Goal: Task Accomplishment & Management: Manage account settings

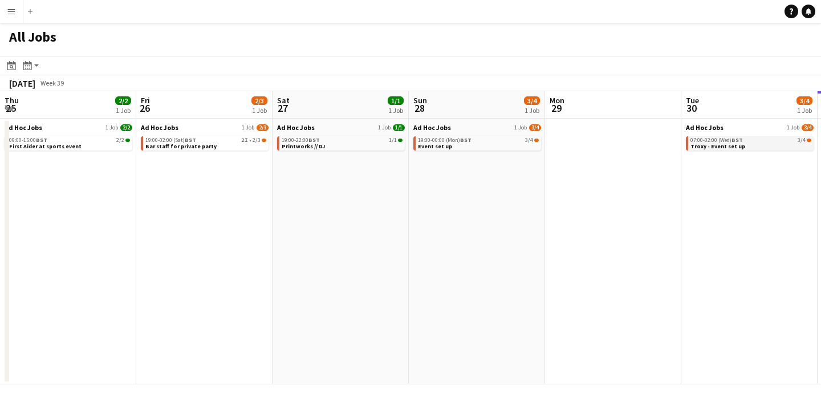
scroll to position [0, 273]
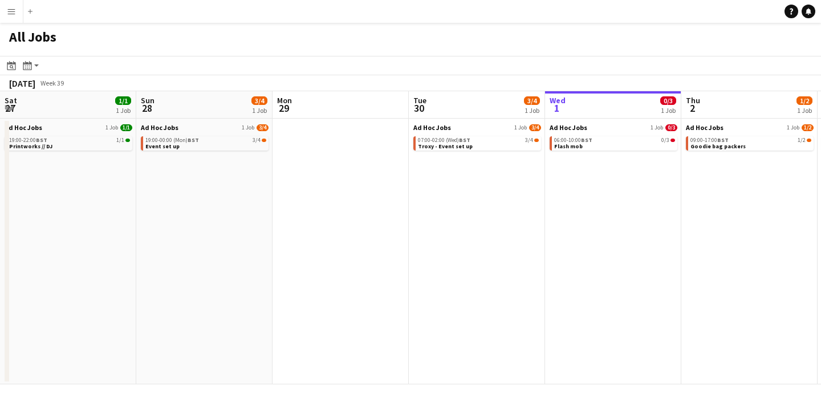
click at [9, 10] on app-icon "Menu" at bounding box center [11, 11] width 9 height 9
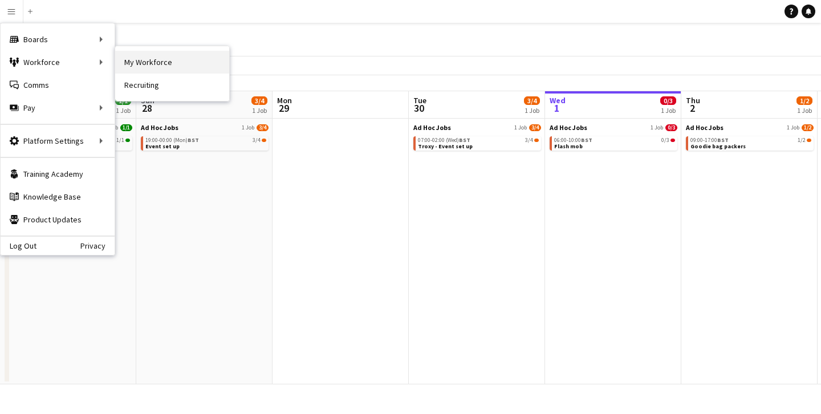
click at [141, 63] on link "My Workforce" at bounding box center [172, 62] width 114 height 23
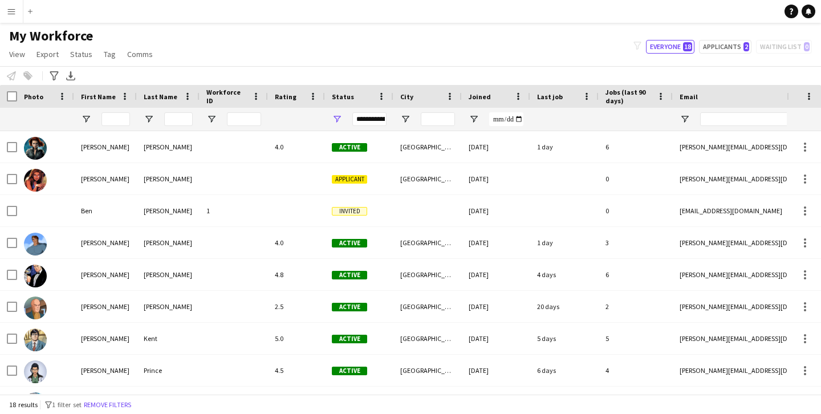
click at [15, 11] on app-icon "Menu" at bounding box center [11, 11] width 9 height 9
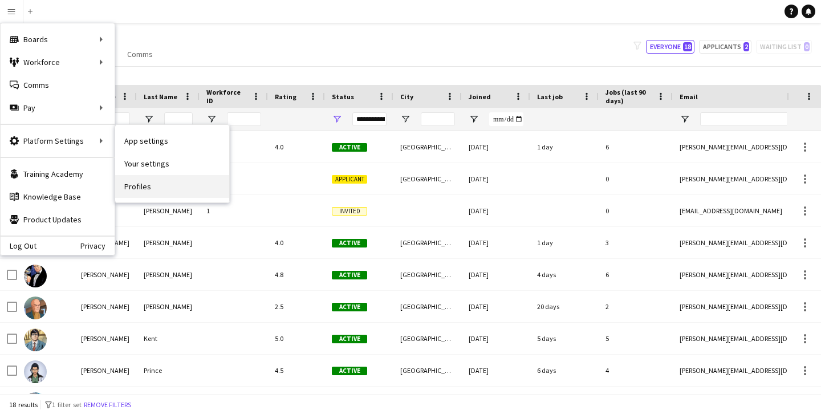
click at [151, 187] on link "Profiles" at bounding box center [172, 186] width 114 height 23
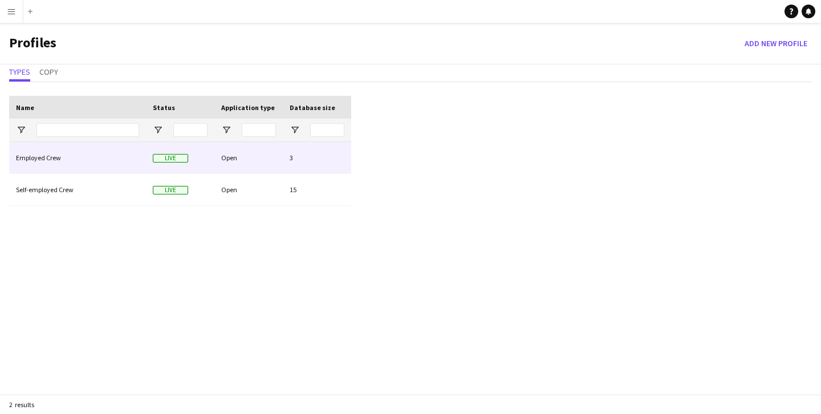
click at [228, 157] on div "Open" at bounding box center [248, 157] width 68 height 31
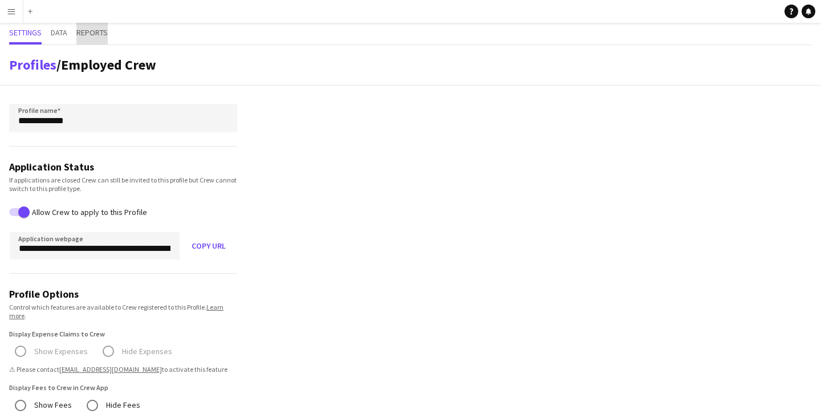
click at [104, 32] on span "Reports" at bounding box center [91, 33] width 31 height 8
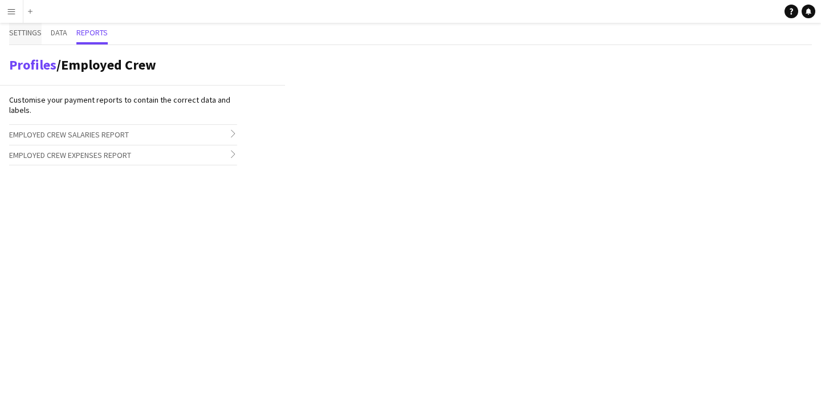
click at [31, 34] on span "Settings" at bounding box center [25, 33] width 32 height 8
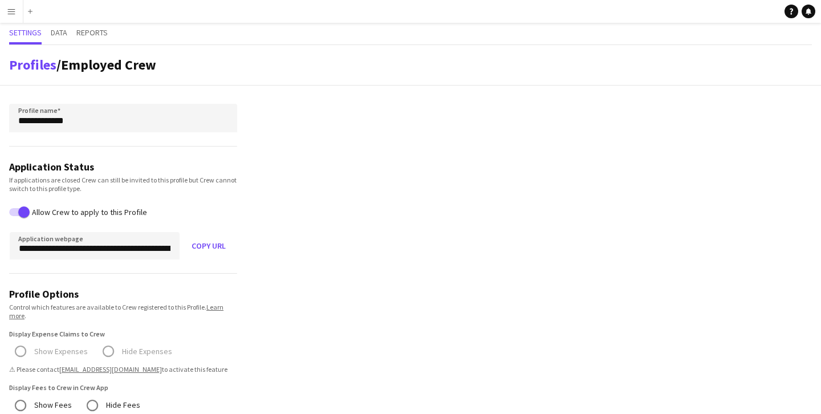
click at [9, 7] on app-icon "Menu" at bounding box center [11, 11] width 9 height 9
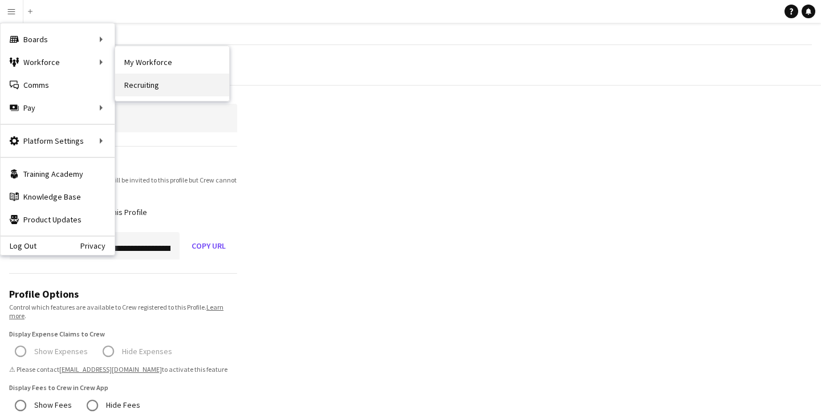
click at [151, 86] on link "Recruiting" at bounding box center [172, 85] width 114 height 23
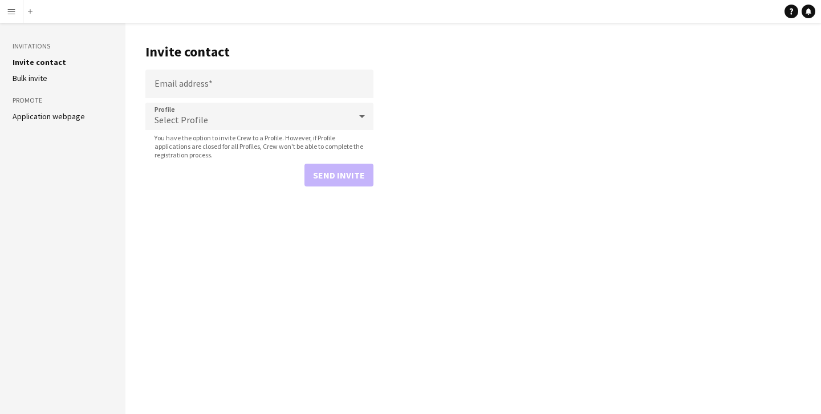
click at [207, 122] on div "Select Profile" at bounding box center [247, 116] width 205 height 27
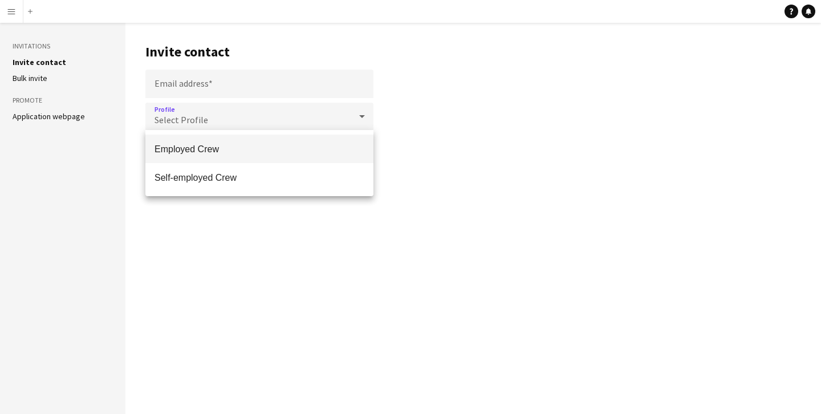
click at [142, 115] on div at bounding box center [410, 207] width 821 height 414
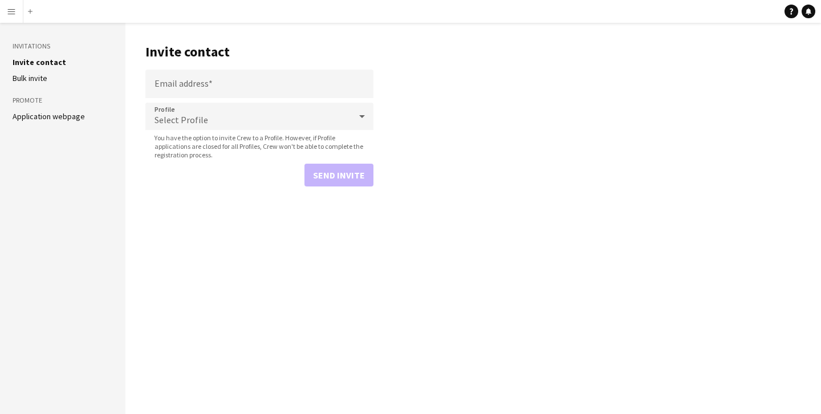
click at [64, 115] on link "Application webpage" at bounding box center [49, 116] width 72 height 10
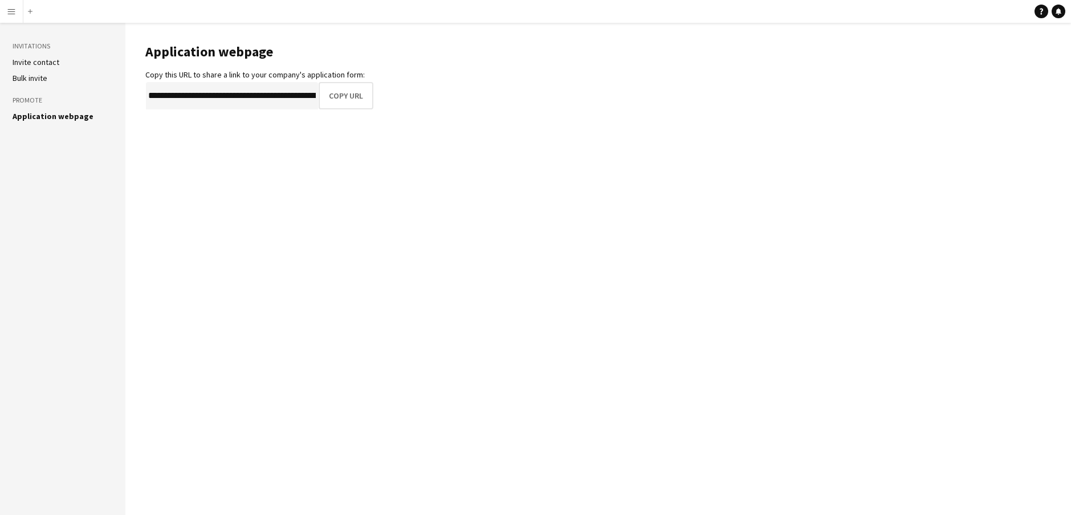
click at [13, 15] on app-icon "Menu" at bounding box center [11, 11] width 9 height 9
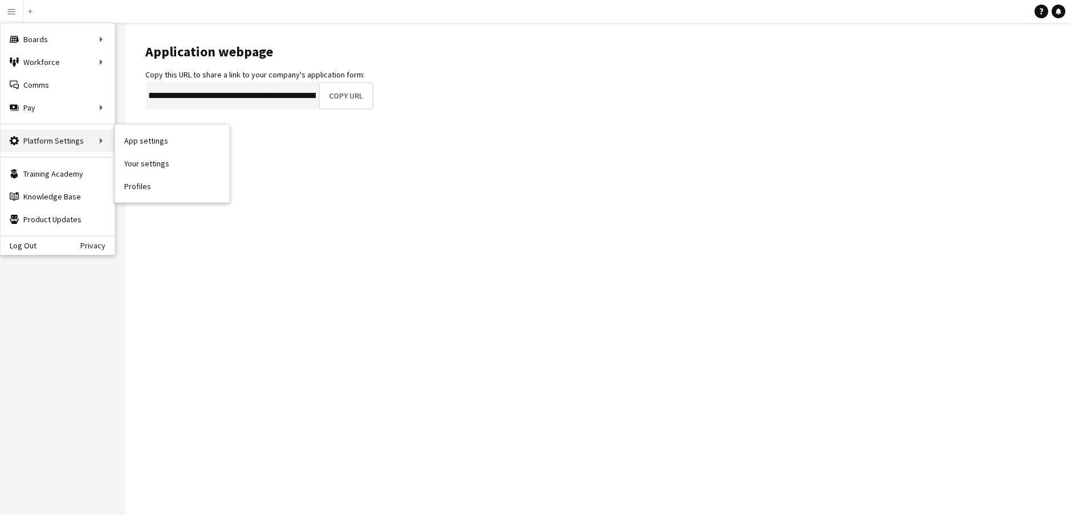
click at [88, 136] on div "Platform Settings Platform Settings" at bounding box center [58, 140] width 114 height 23
click at [101, 140] on div "Platform Settings Platform Settings" at bounding box center [58, 140] width 114 height 23
click at [59, 144] on div "Platform Settings Platform Settings" at bounding box center [58, 140] width 114 height 23
click at [64, 144] on div "Platform Settings Platform Settings" at bounding box center [58, 140] width 114 height 23
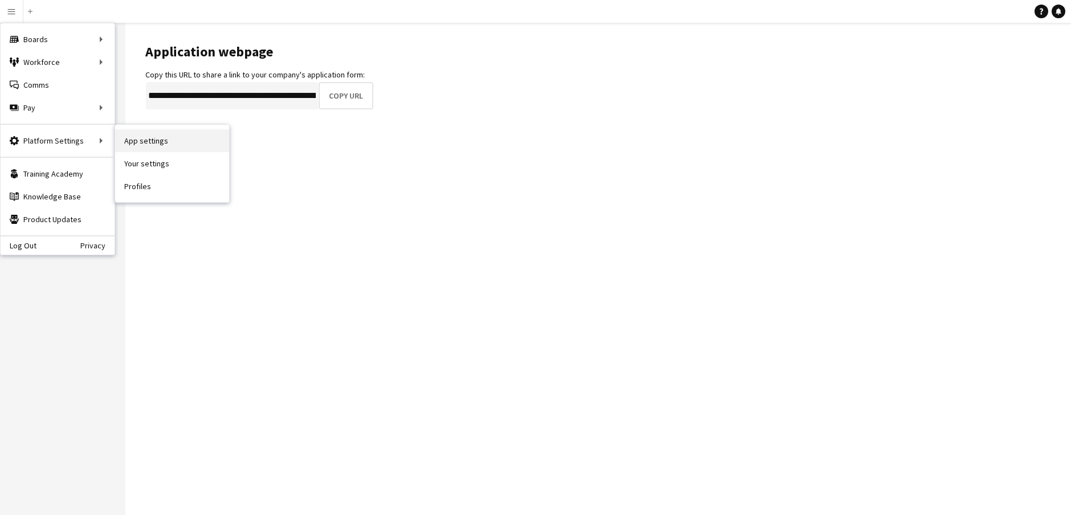
click at [149, 138] on link "App settings" at bounding box center [172, 140] width 114 height 23
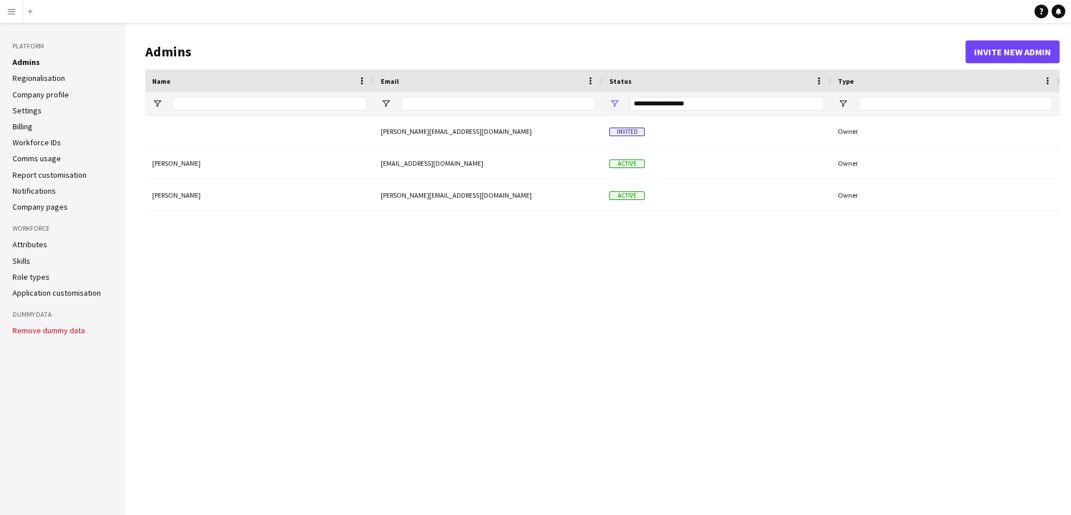
click at [18, 61] on link "Admins" at bounding box center [26, 62] width 27 height 10
click at [10, 9] on app-icon "Menu" at bounding box center [11, 11] width 9 height 9
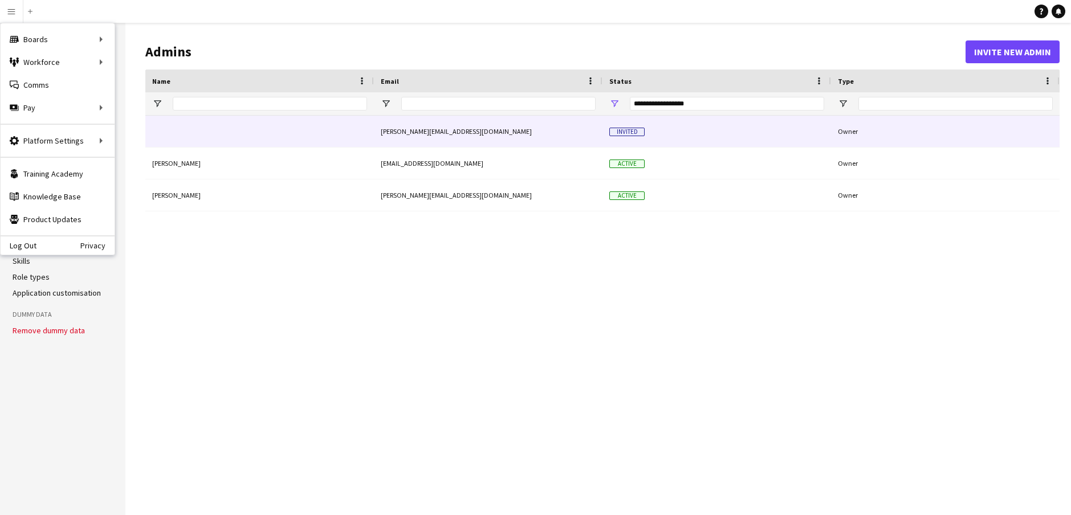
click at [275, 124] on div at bounding box center [259, 131] width 229 height 31
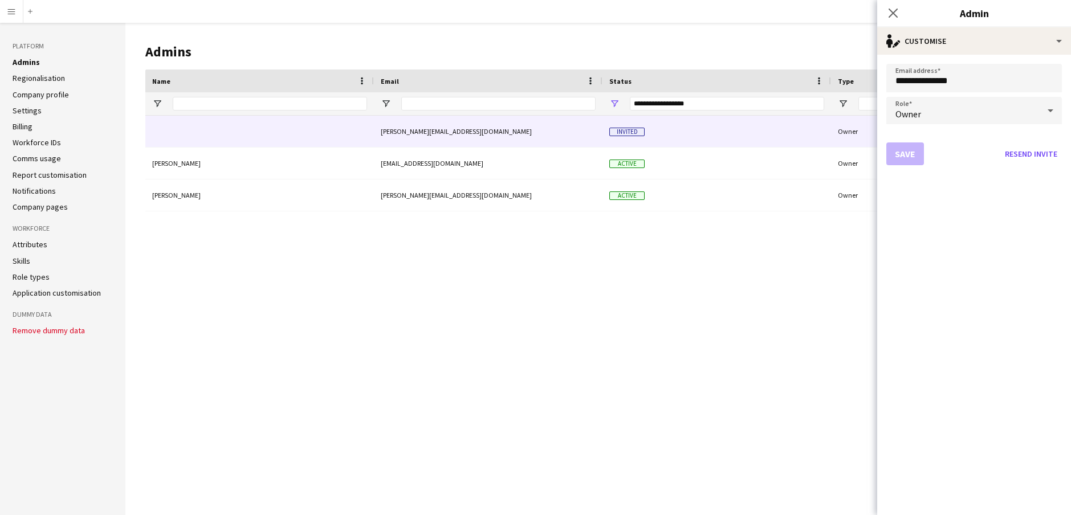
click at [295, 39] on header "Admins Invite new admin" at bounding box center [602, 51] width 914 height 35
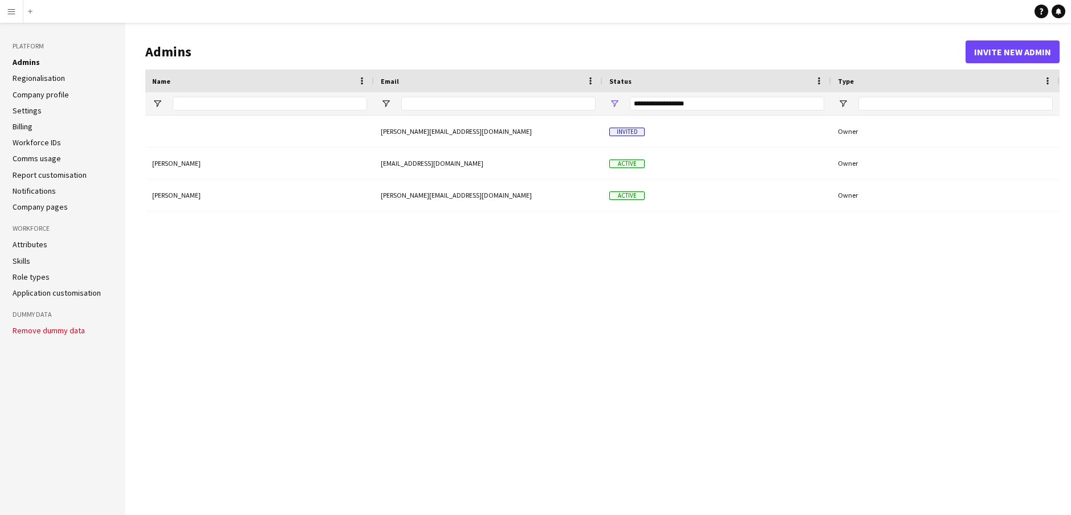
click at [9, 13] on app-icon "Menu" at bounding box center [11, 11] width 9 height 9
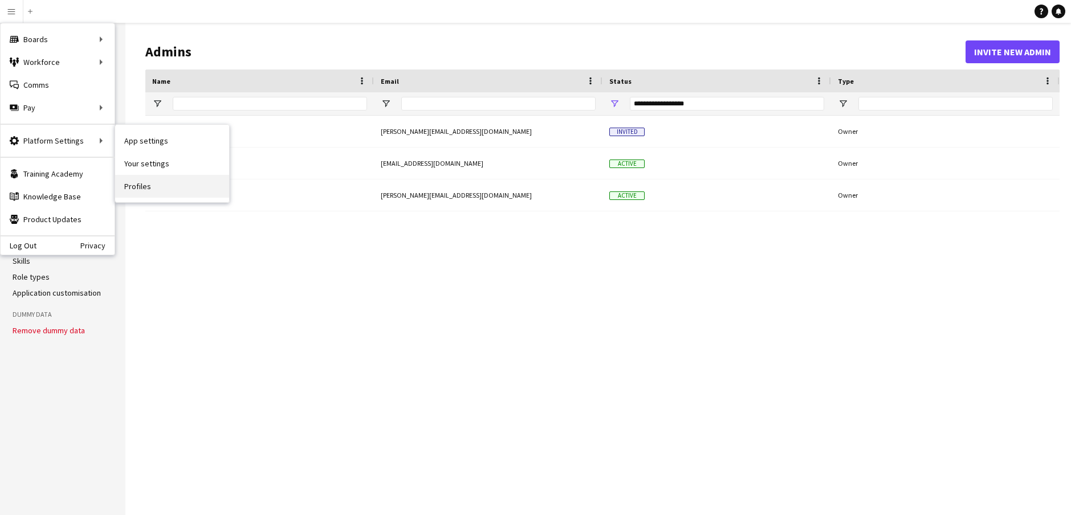
click at [145, 189] on link "Profiles" at bounding box center [172, 186] width 114 height 23
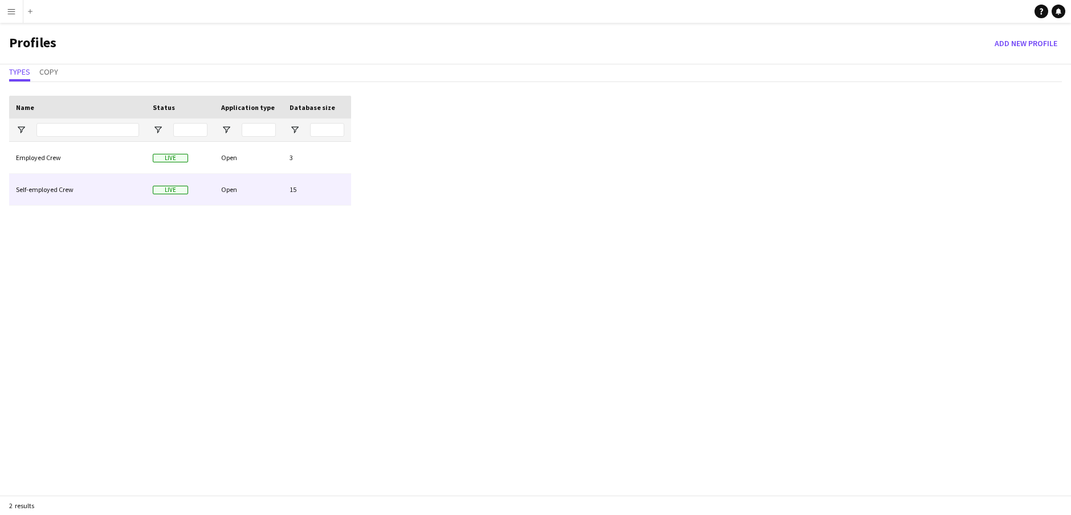
click at [67, 191] on div "Self-employed Crew" at bounding box center [77, 189] width 137 height 31
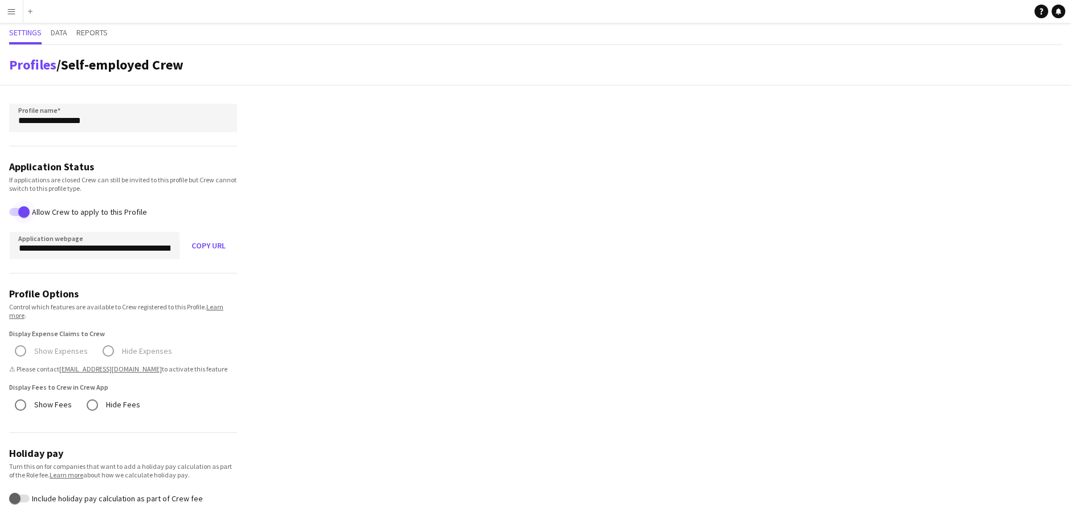
click at [23, 211] on span "button" at bounding box center [23, 211] width 11 height 11
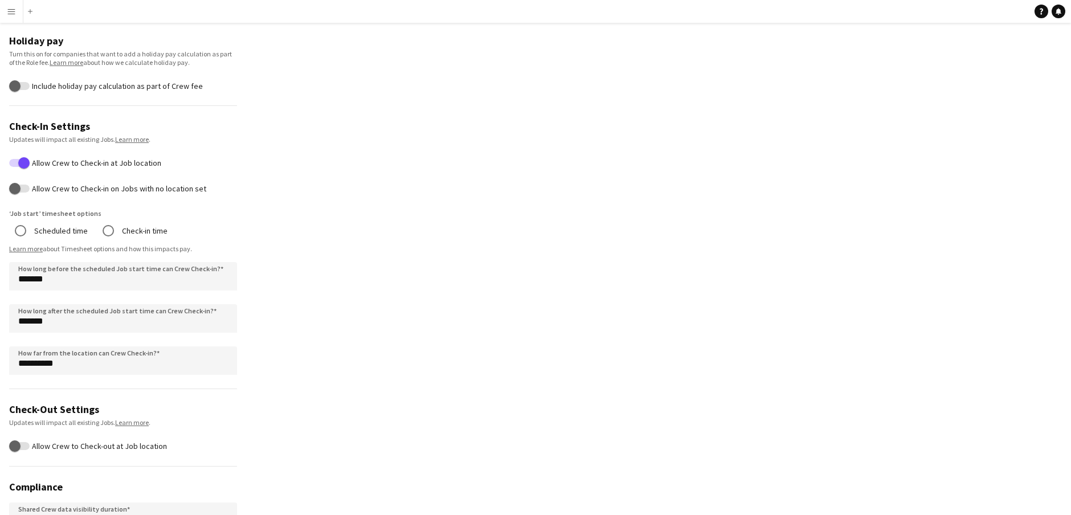
scroll to position [522, 0]
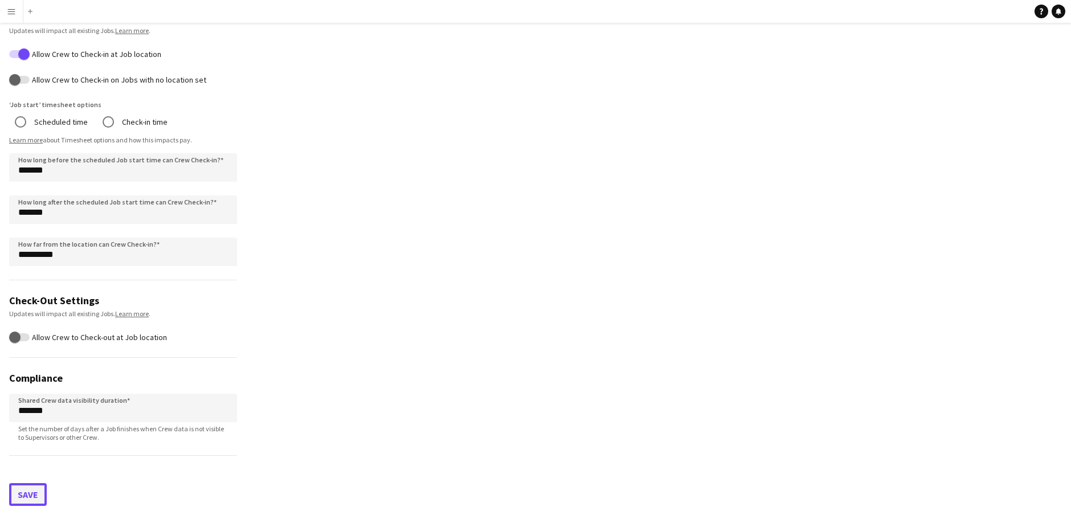
click at [34, 413] on button "Save" at bounding box center [28, 494] width 38 height 23
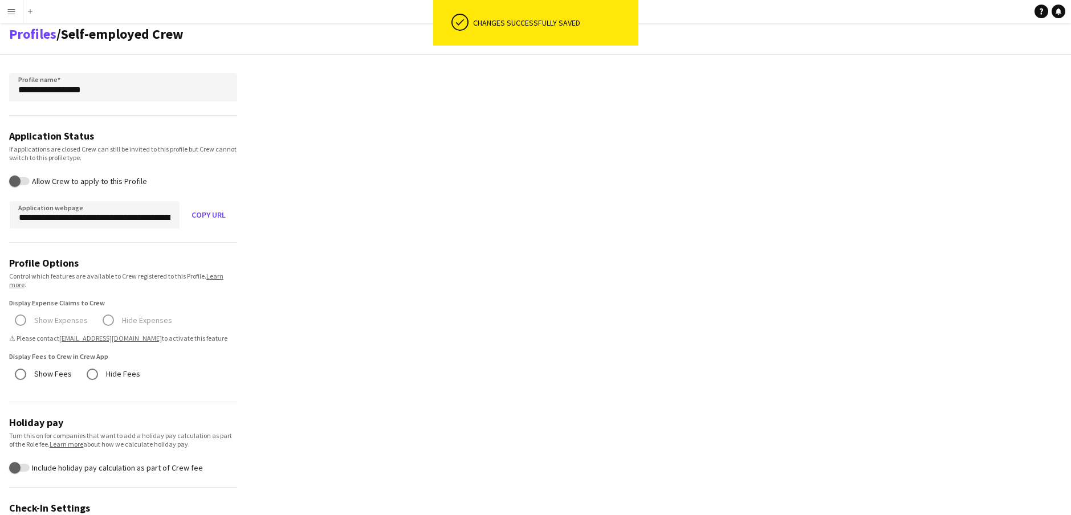
scroll to position [0, 0]
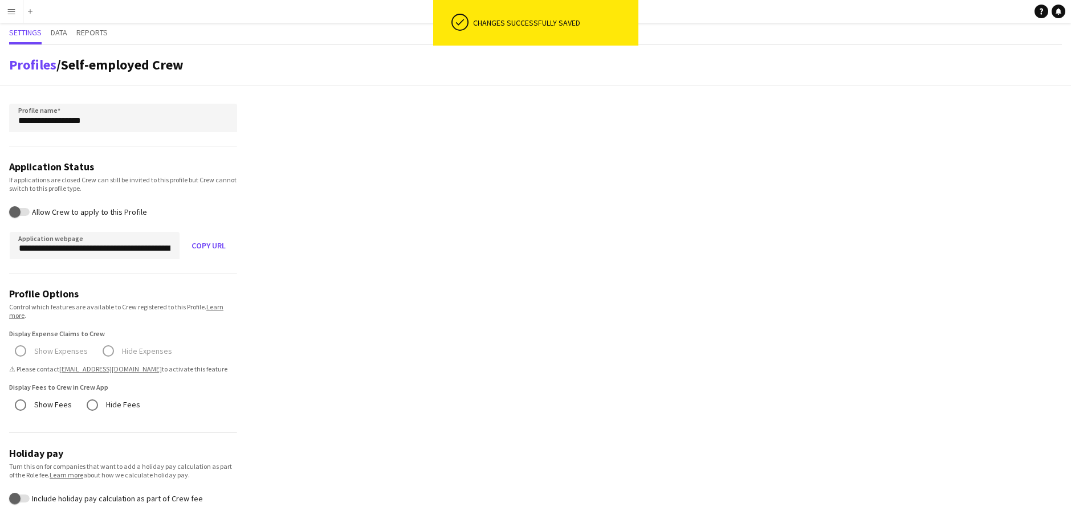
click at [11, 14] on app-icon "Menu" at bounding box center [11, 11] width 9 height 9
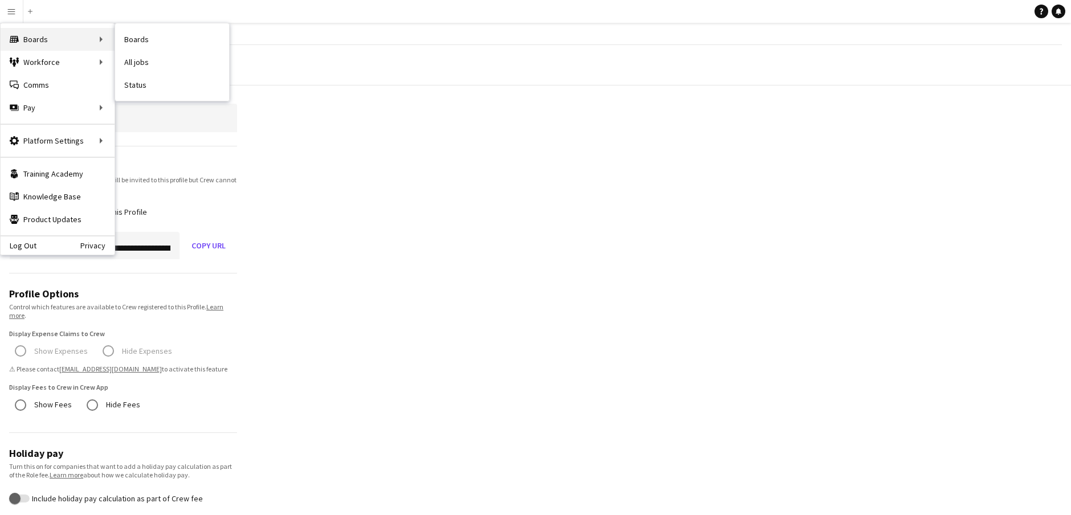
click at [31, 34] on div "Boards Boards" at bounding box center [58, 39] width 114 height 23
click at [145, 141] on link "App settings" at bounding box center [172, 140] width 114 height 23
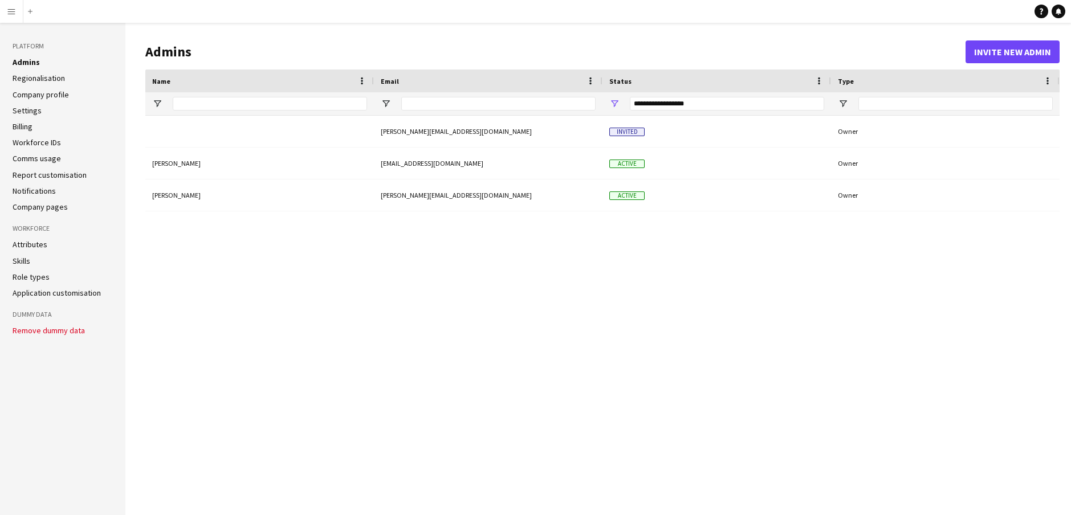
click at [13, 17] on button "Menu" at bounding box center [11, 11] width 23 height 23
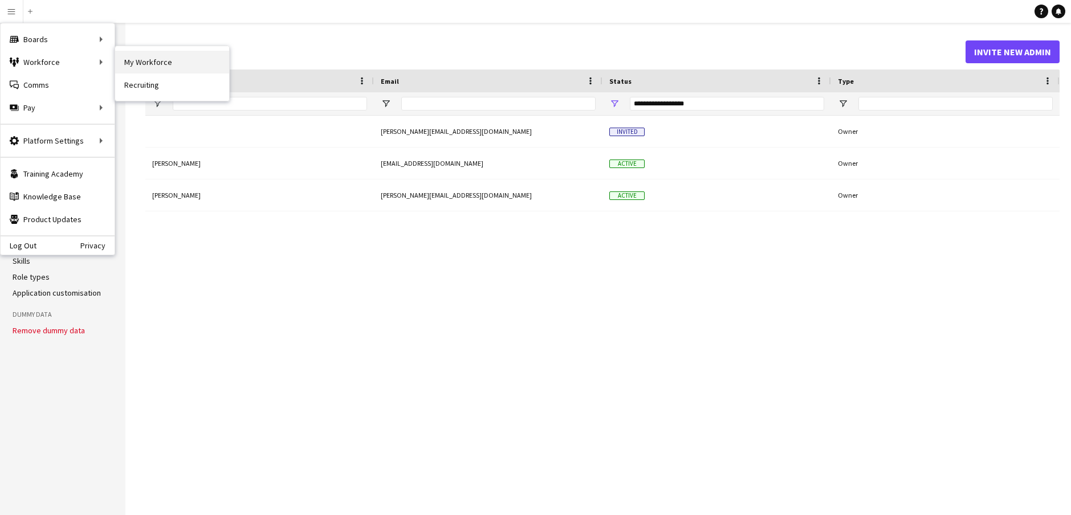
click at [136, 59] on link "My Workforce" at bounding box center [172, 62] width 114 height 23
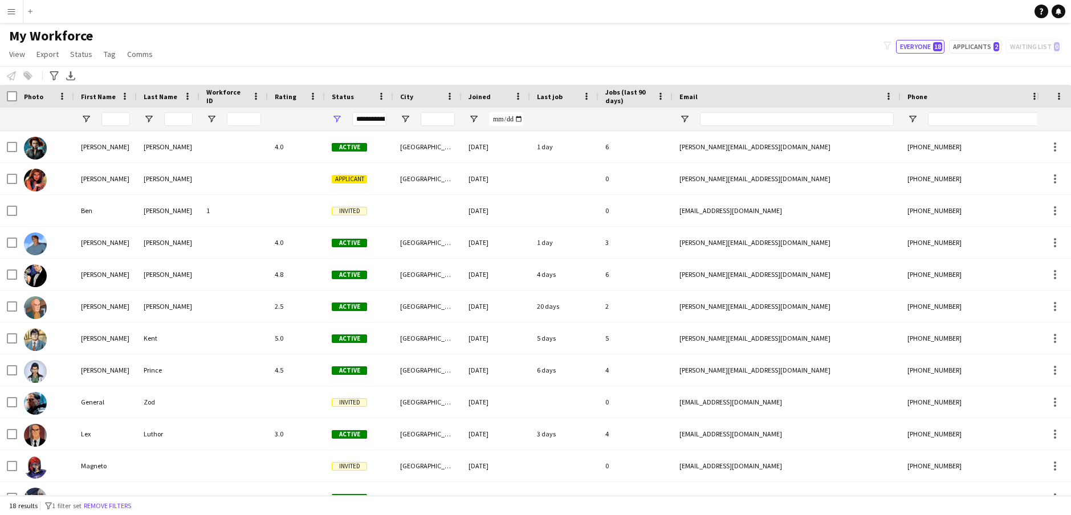
click at [14, 13] on app-icon "Menu" at bounding box center [11, 11] width 9 height 9
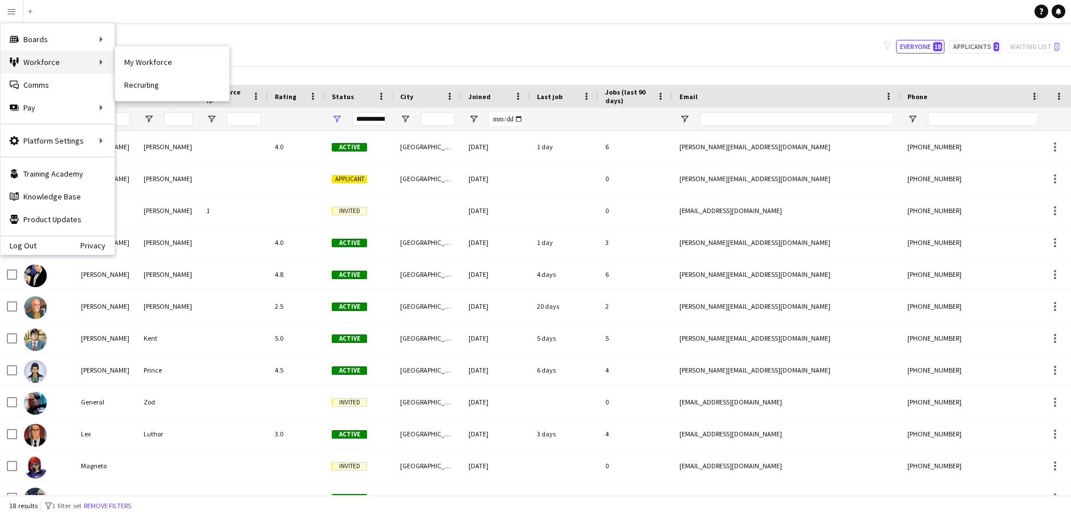
click at [57, 65] on div "Workforce Workforce" at bounding box center [58, 62] width 114 height 23
click at [63, 63] on div "Workforce Workforce" at bounding box center [58, 62] width 114 height 23
click at [84, 60] on div "Workforce Workforce" at bounding box center [58, 62] width 114 height 23
click at [59, 63] on div "Workforce Workforce" at bounding box center [58, 62] width 114 height 23
click at [142, 84] on link "Recruiting" at bounding box center [172, 85] width 114 height 23
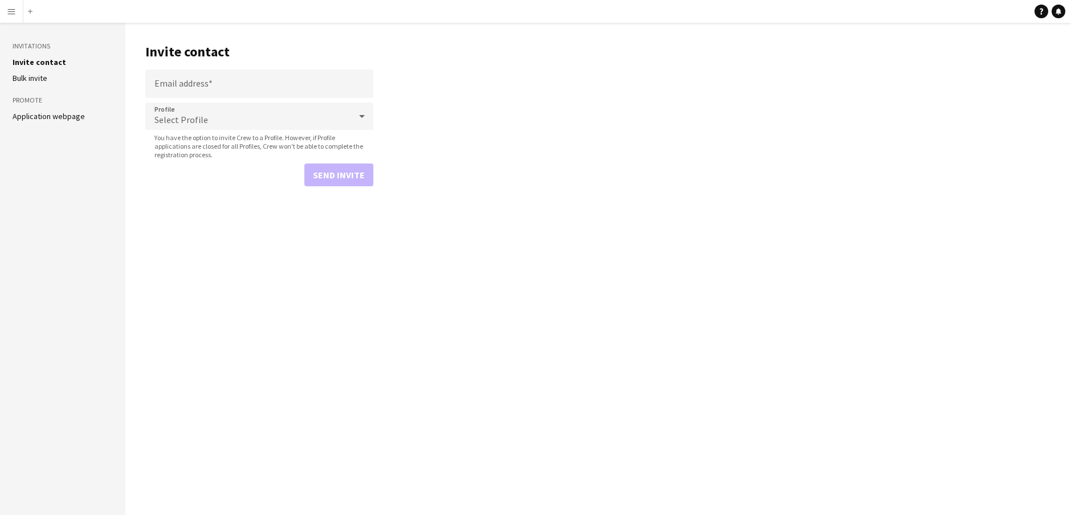
click at [218, 117] on div "Select Profile" at bounding box center [247, 116] width 205 height 27
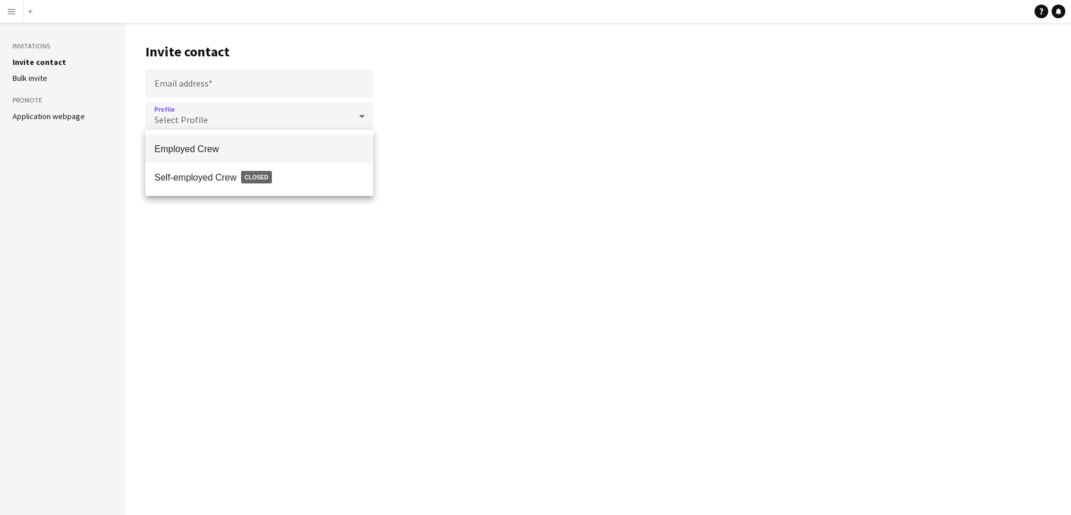
click at [223, 225] on div at bounding box center [535, 257] width 1071 height 515
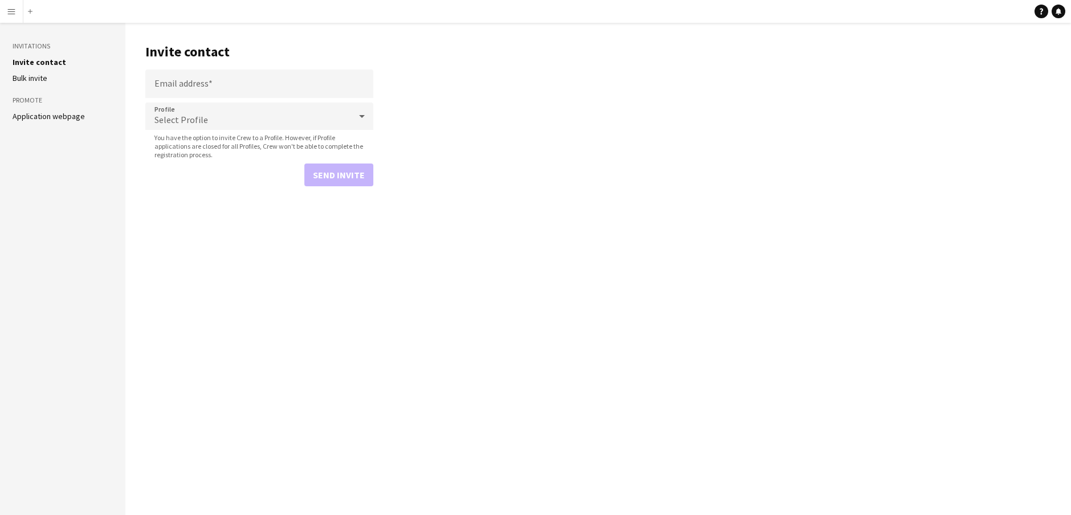
click at [6, 5] on button "Menu" at bounding box center [11, 11] width 23 height 23
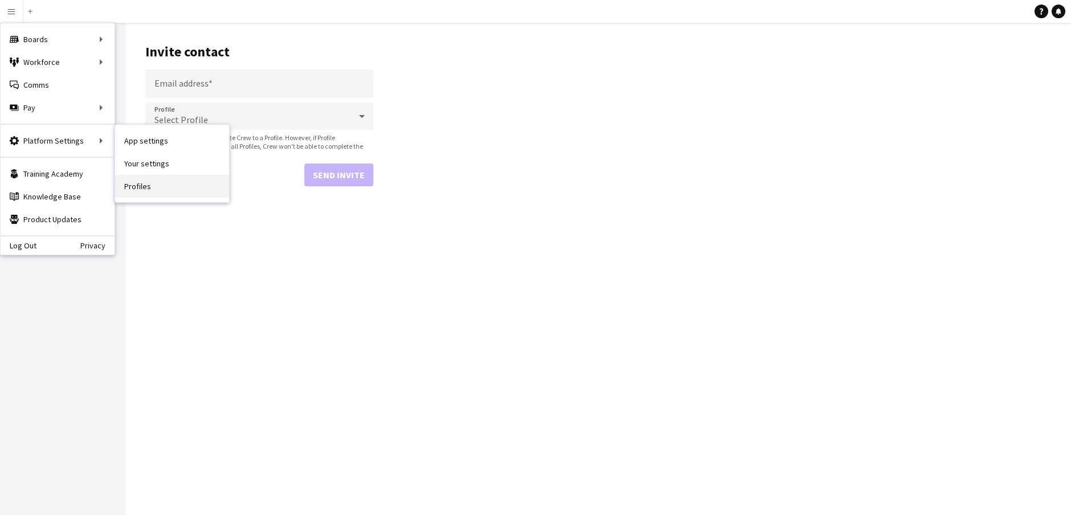
click at [146, 182] on link "Profiles" at bounding box center [172, 186] width 114 height 23
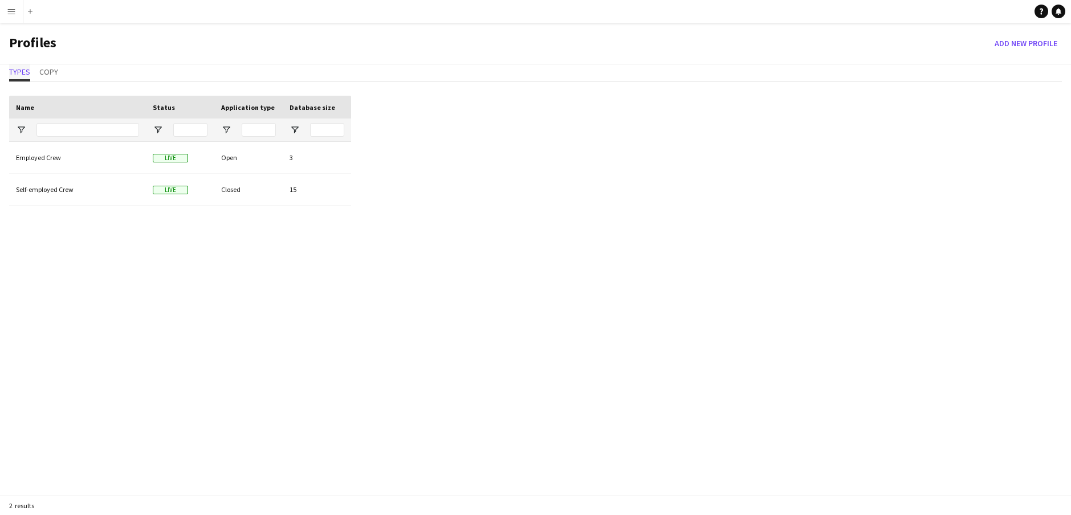
click at [22, 74] on span "Types" at bounding box center [19, 72] width 21 height 8
click at [10, 15] on app-icon "Menu" at bounding box center [11, 11] width 9 height 9
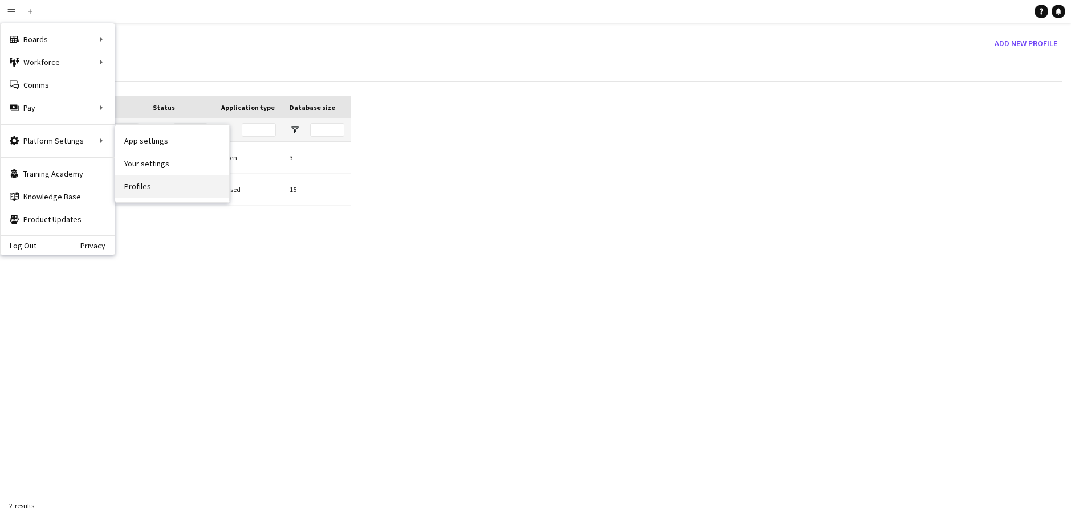
click at [141, 188] on link "Profiles" at bounding box center [172, 186] width 114 height 23
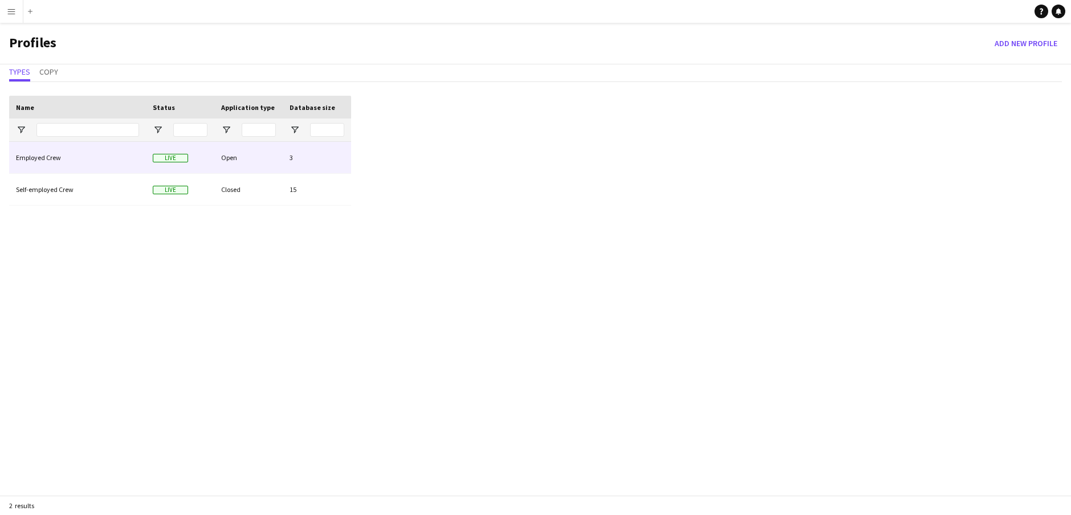
click at [61, 164] on div "Employed Crew" at bounding box center [77, 157] width 137 height 31
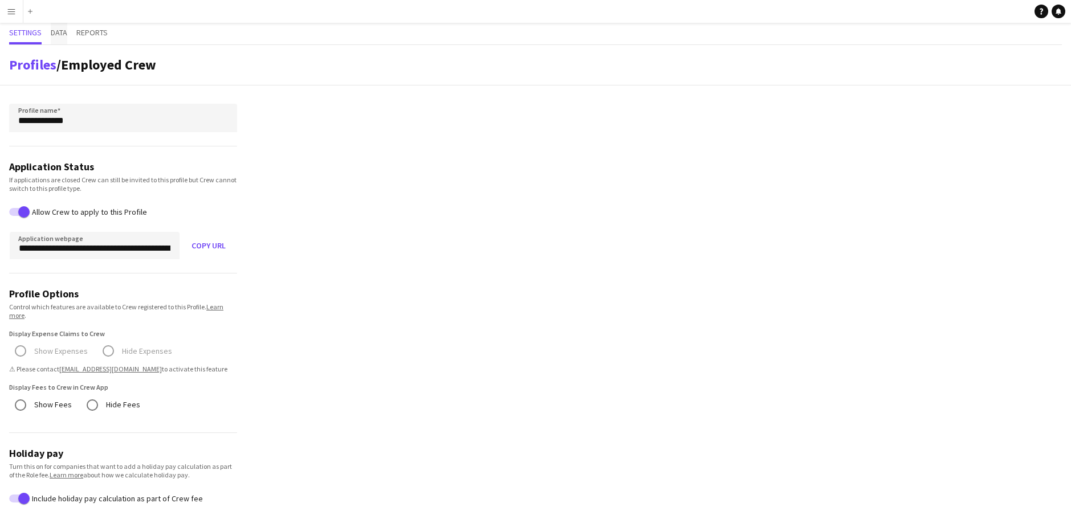
click at [63, 34] on span "Data" at bounding box center [59, 33] width 17 height 8
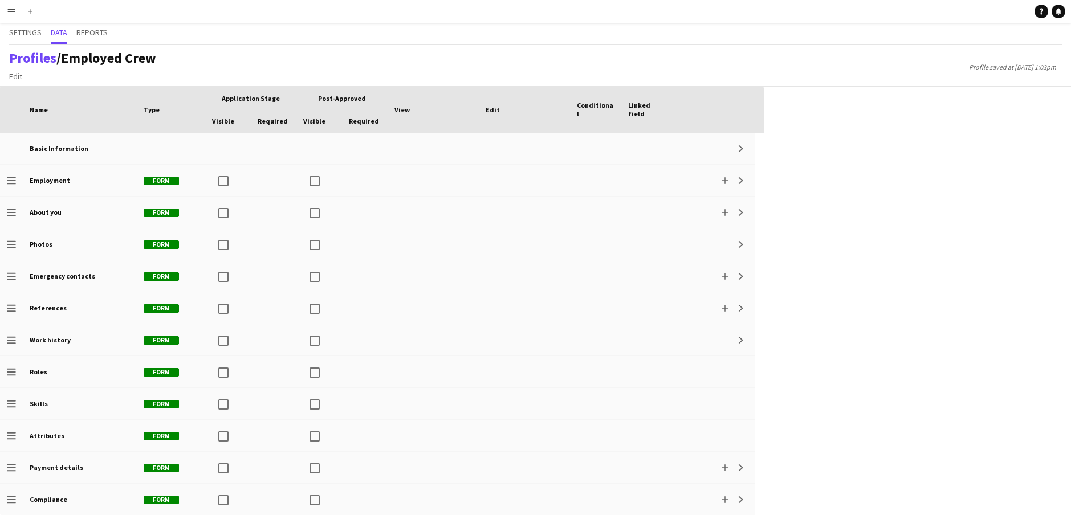
click at [19, 14] on button "Menu" at bounding box center [11, 11] width 23 height 23
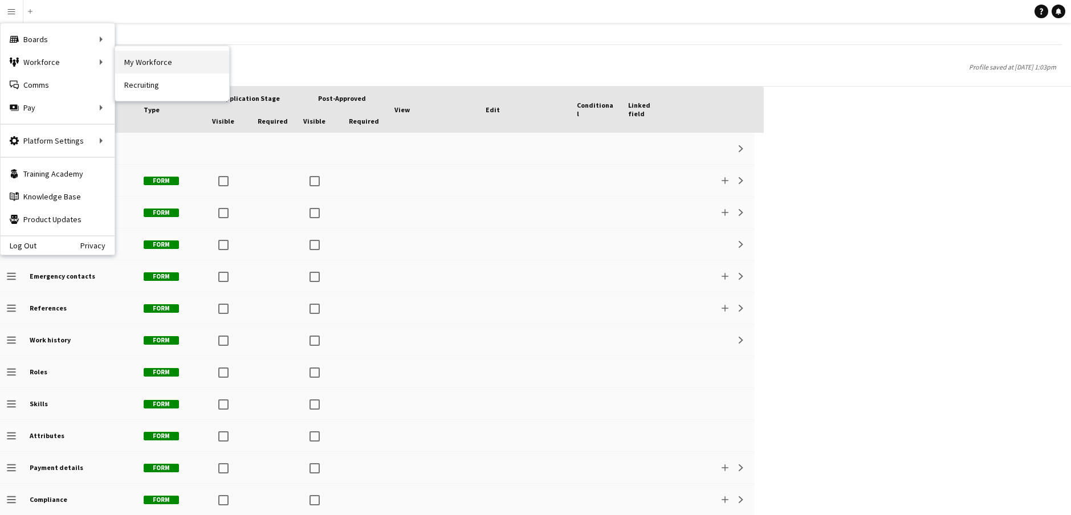
click at [134, 60] on link "My Workforce" at bounding box center [172, 62] width 114 height 23
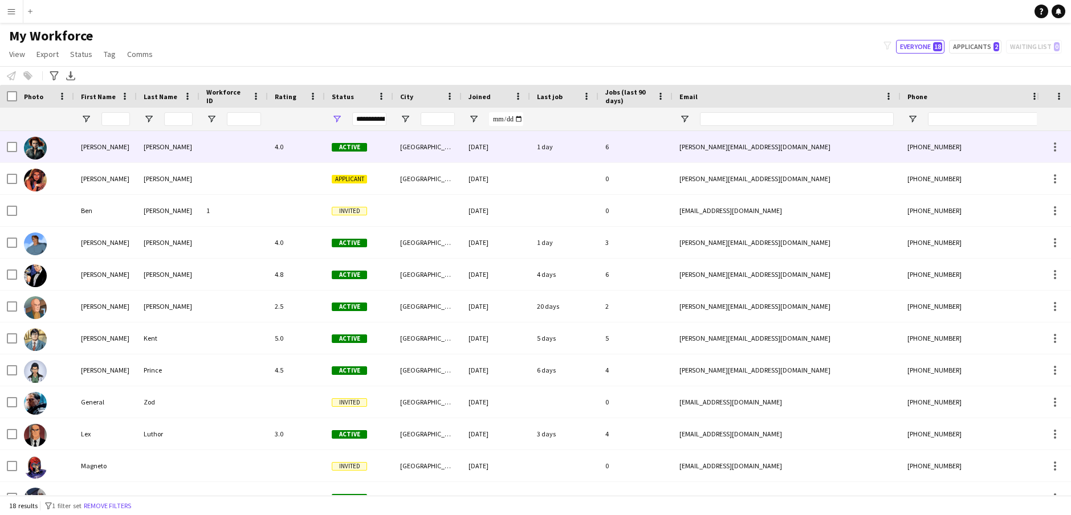
click at [98, 147] on div "[PERSON_NAME]" at bounding box center [105, 146] width 63 height 31
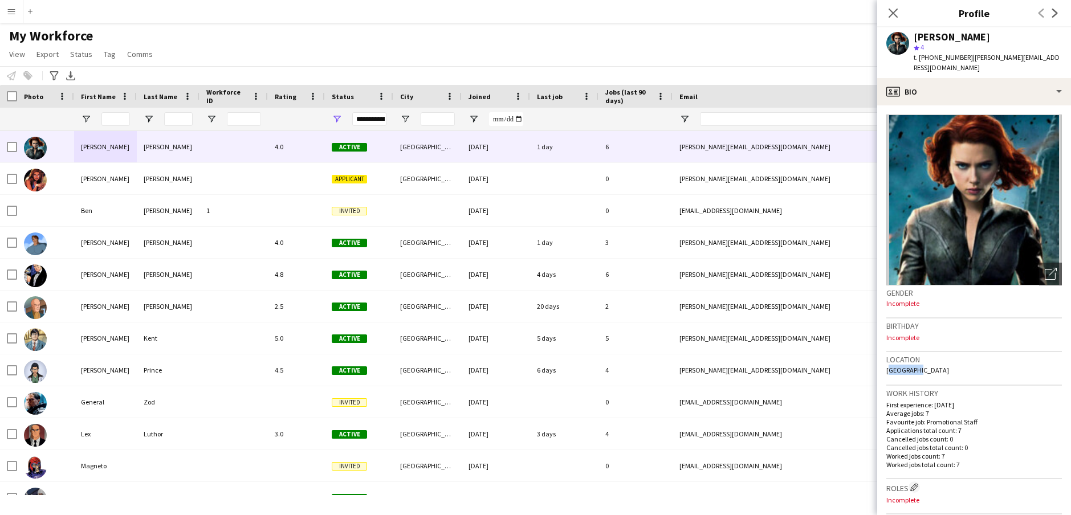
drag, startPoint x: 922, startPoint y: 371, endPoint x: 885, endPoint y: 373, distance: 37.1
click at [820, 372] on app-crew-profile-bio "Open photos pop-in Gender Incomplete Birthday Incomplete Location Newcastle Wor…" at bounding box center [974, 310] width 194 height 410
click at [820, 369] on div "Location Newcastle" at bounding box center [975, 368] width 176 height 33
click at [9, 56] on span "View" at bounding box center [17, 54] width 16 height 10
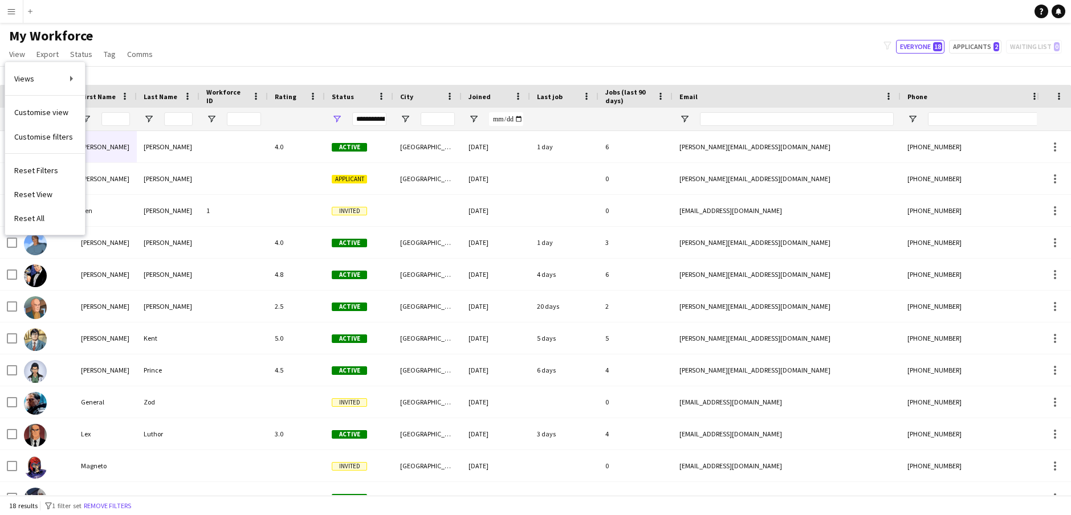
click at [248, 37] on div "My Workforce View Views Default view New view Update view Delete view Edit name…" at bounding box center [535, 46] width 1071 height 39
click at [18, 58] on span "View" at bounding box center [17, 54] width 16 height 10
click at [10, 14] on app-icon "Menu" at bounding box center [11, 11] width 9 height 9
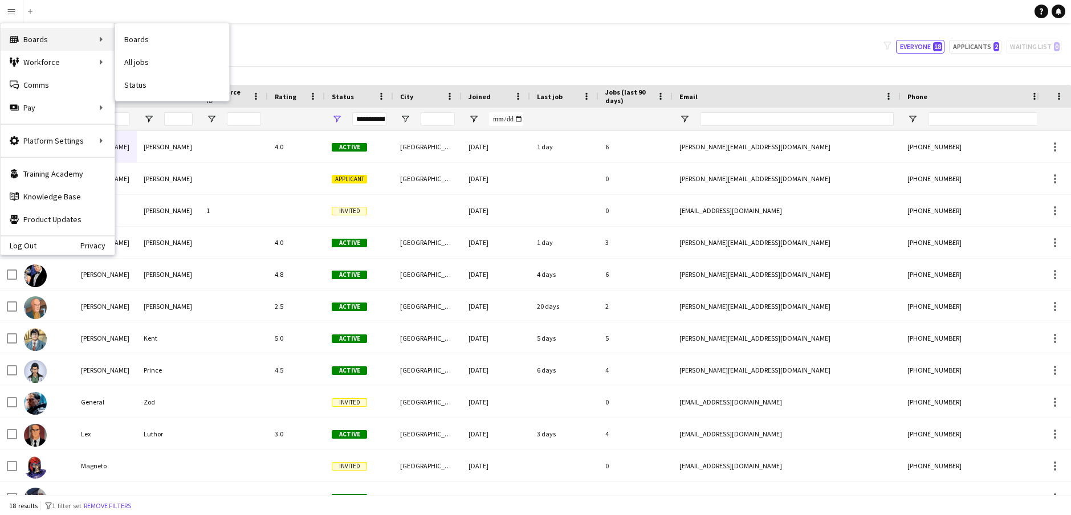
click at [40, 40] on div "Boards Boards" at bounding box center [58, 39] width 114 height 23
click at [101, 39] on div "Boards Boards" at bounding box center [58, 39] width 114 height 23
click at [99, 39] on div "Boards Boards" at bounding box center [58, 39] width 114 height 23
click at [139, 57] on link "All jobs" at bounding box center [172, 62] width 114 height 23
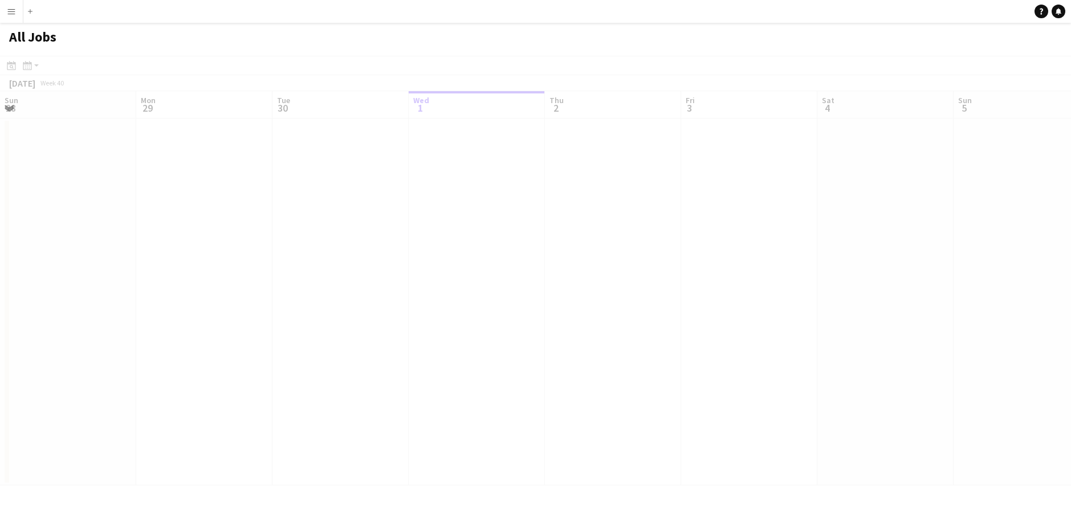
scroll to position [0, 273]
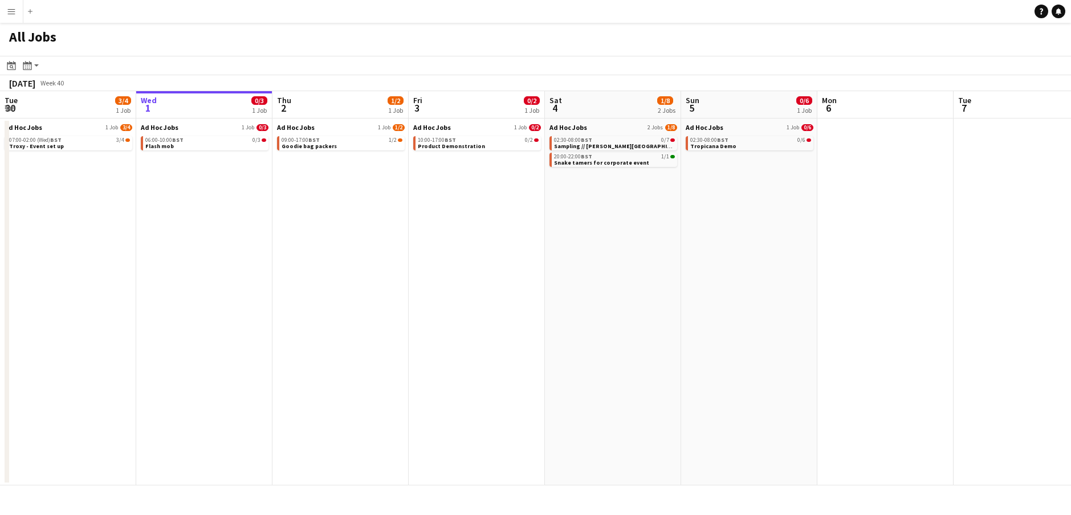
click at [315, 160] on app-date-cell "Ad Hoc Jobs 1 Job 1/2 09:00-17:00 BST 1/2 Goodie bag packers" at bounding box center [341, 302] width 136 height 367
click at [316, 109] on app-all-jobs-date-header "Thu 2 1/2 1 Job" at bounding box center [341, 104] width 136 height 27
click at [366, 198] on app-date-cell "Ad Hoc Jobs 1 Job 1/2 09:00-17:00 BST 1/2 Goodie bag packers" at bounding box center [341, 302] width 136 height 367
click at [32, 14] on button "Add" at bounding box center [30, 11] width 9 height 9
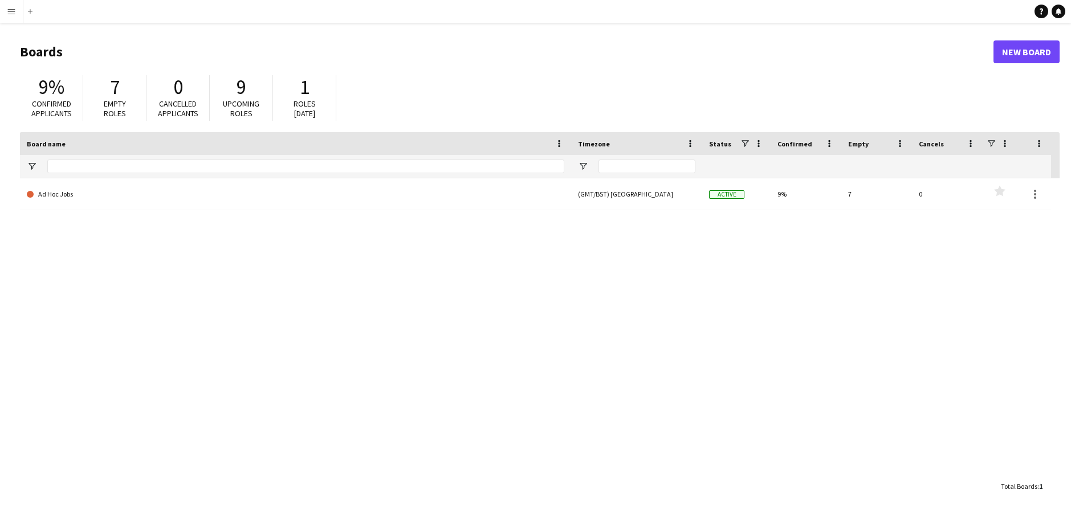
click at [11, 10] on app-icon "Menu" at bounding box center [11, 11] width 9 height 9
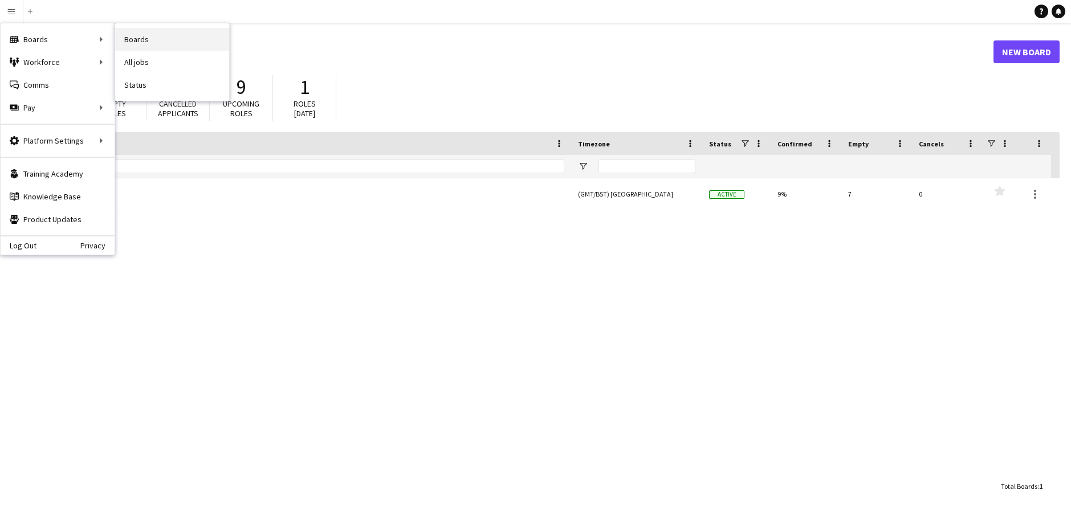
click at [143, 40] on link "Boards" at bounding box center [172, 39] width 114 height 23
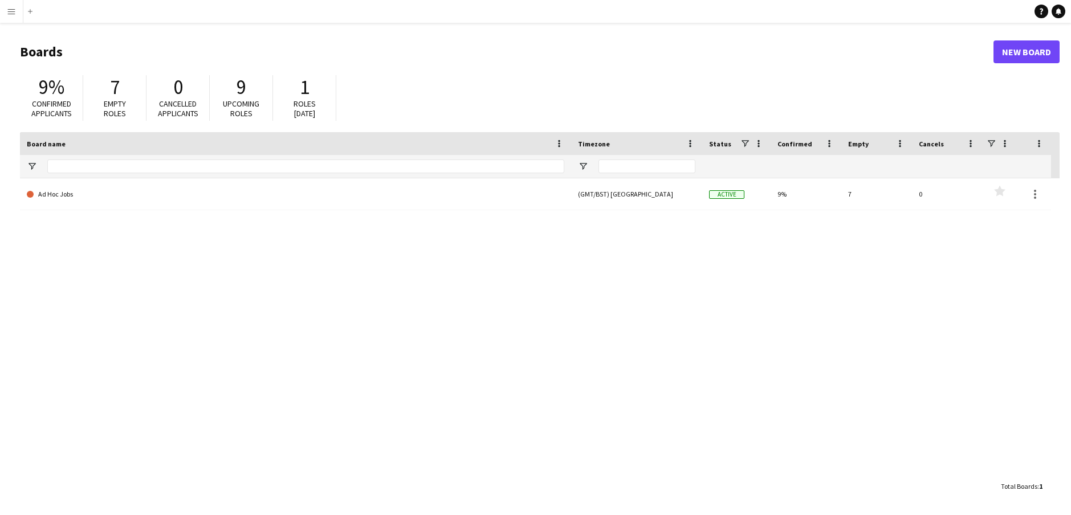
click at [12, 10] on app-icon "Menu" at bounding box center [11, 11] width 9 height 9
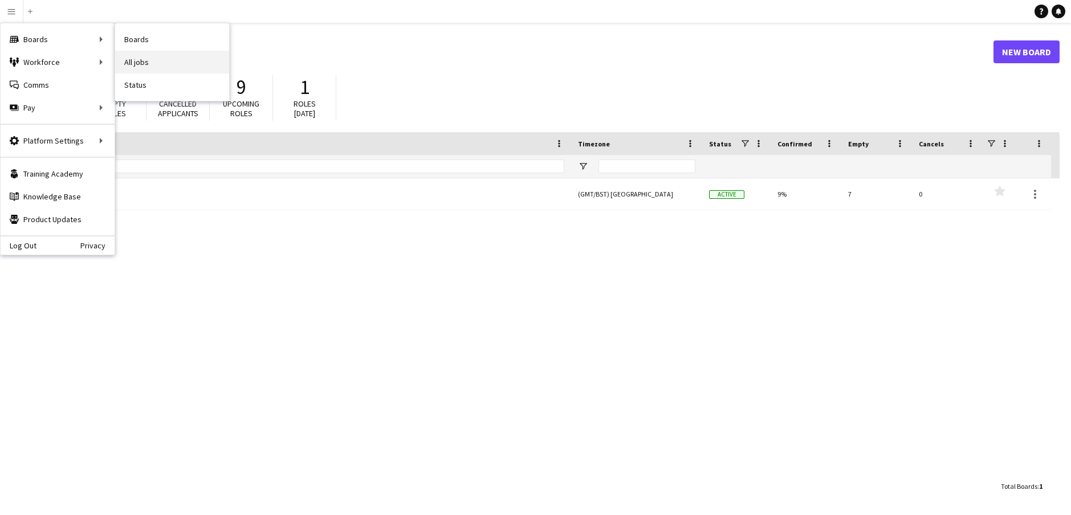
click at [135, 62] on link "All jobs" at bounding box center [172, 62] width 114 height 23
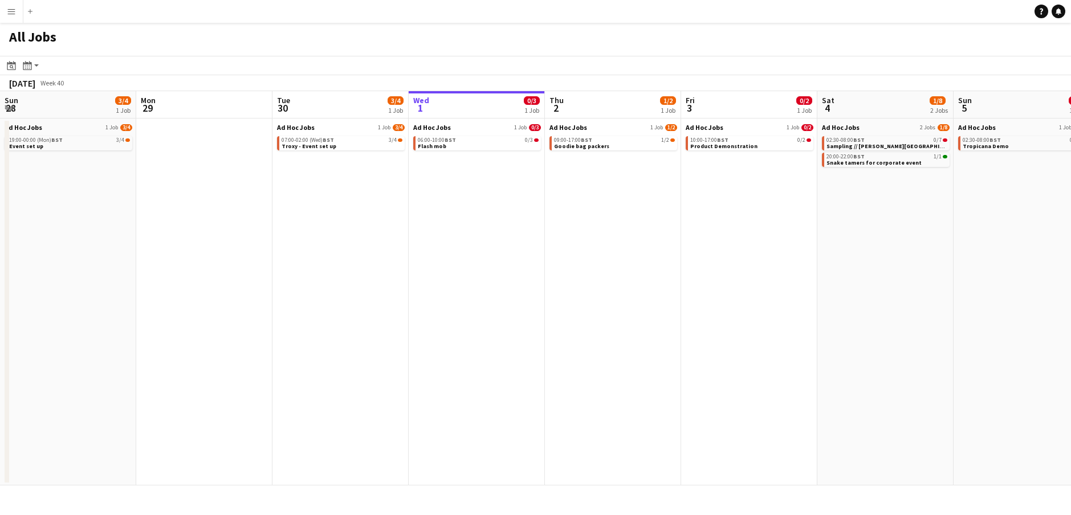
scroll to position [0, 273]
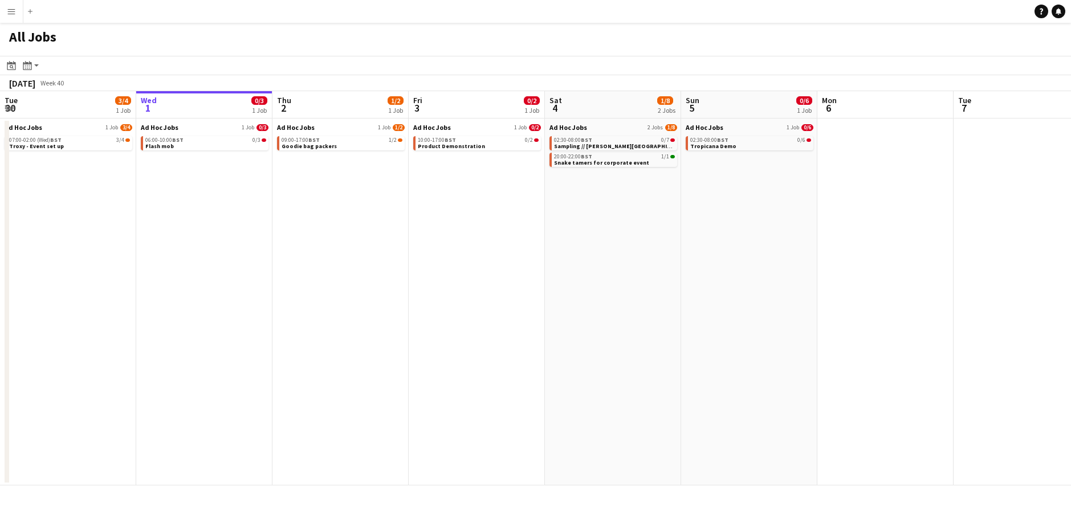
click at [13, 10] on app-icon "Menu" at bounding box center [11, 11] width 9 height 9
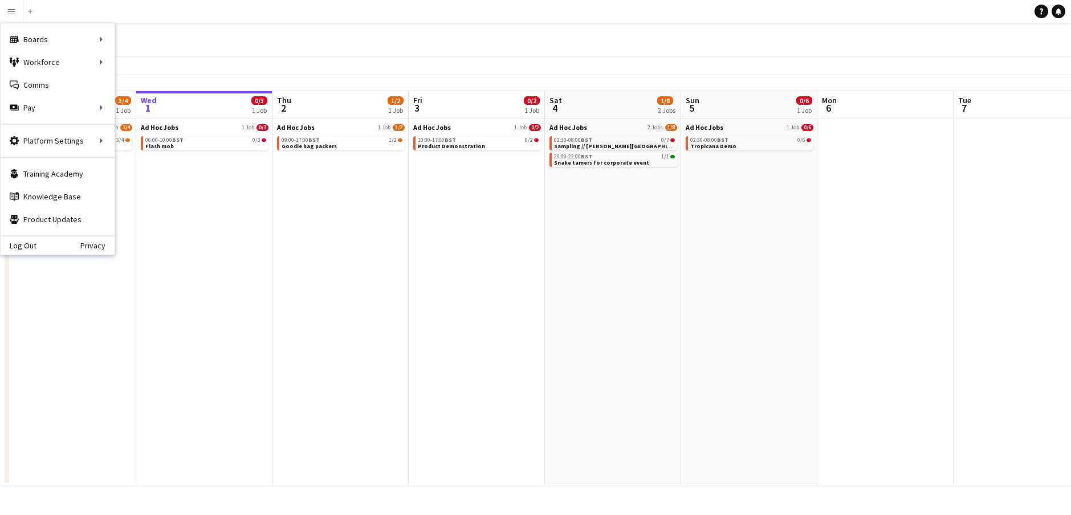
click at [277, 34] on div "All Jobs" at bounding box center [535, 39] width 1071 height 33
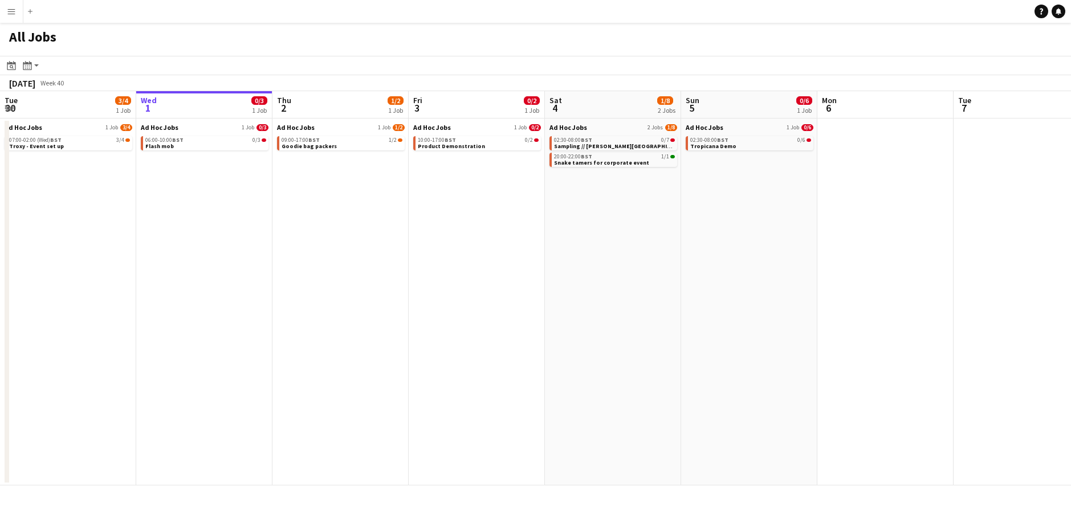
click at [10, 11] on app-icon "Menu" at bounding box center [11, 11] width 9 height 9
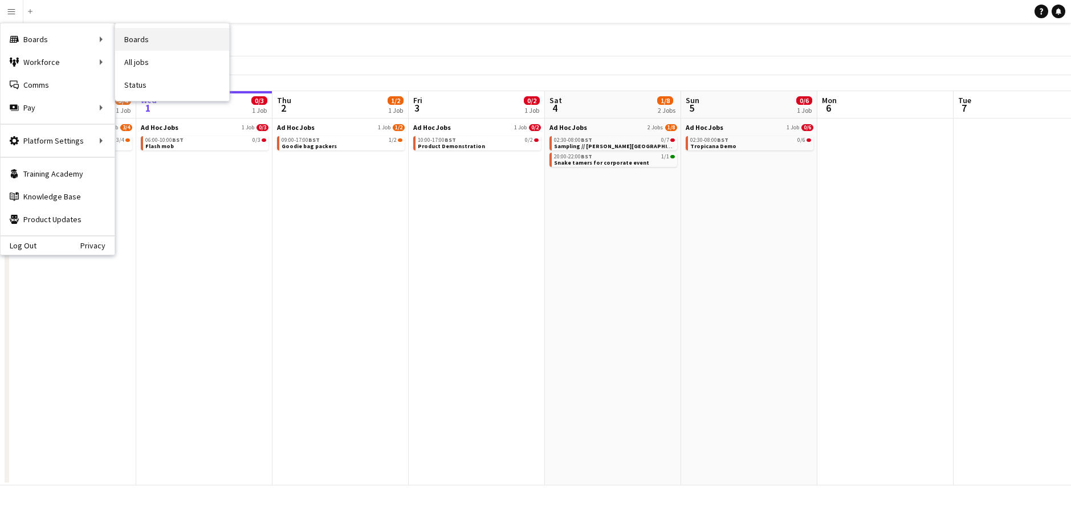
click at [144, 35] on link "Boards" at bounding box center [172, 39] width 114 height 23
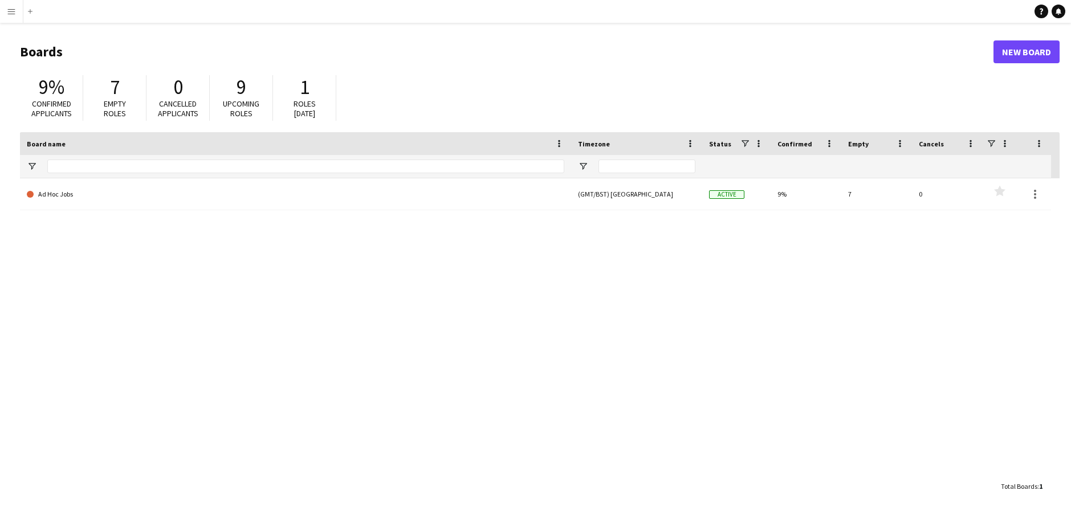
click at [115, 254] on div "Ad Hoc Jobs (GMT/BST) London Active 9% 7 0 Favourites" at bounding box center [540, 326] width 1040 height 297
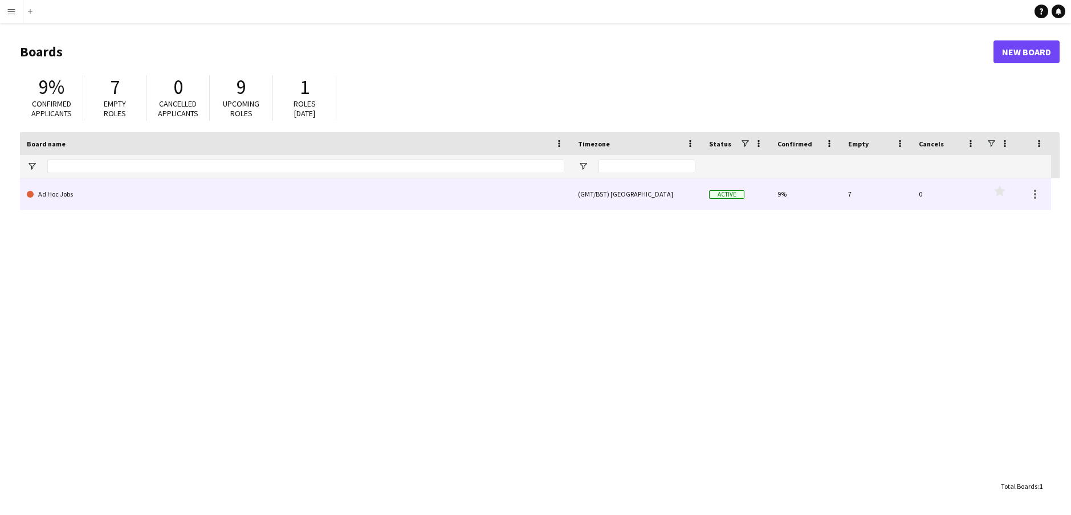
click at [71, 195] on link "Ad Hoc Jobs" at bounding box center [296, 194] width 538 height 32
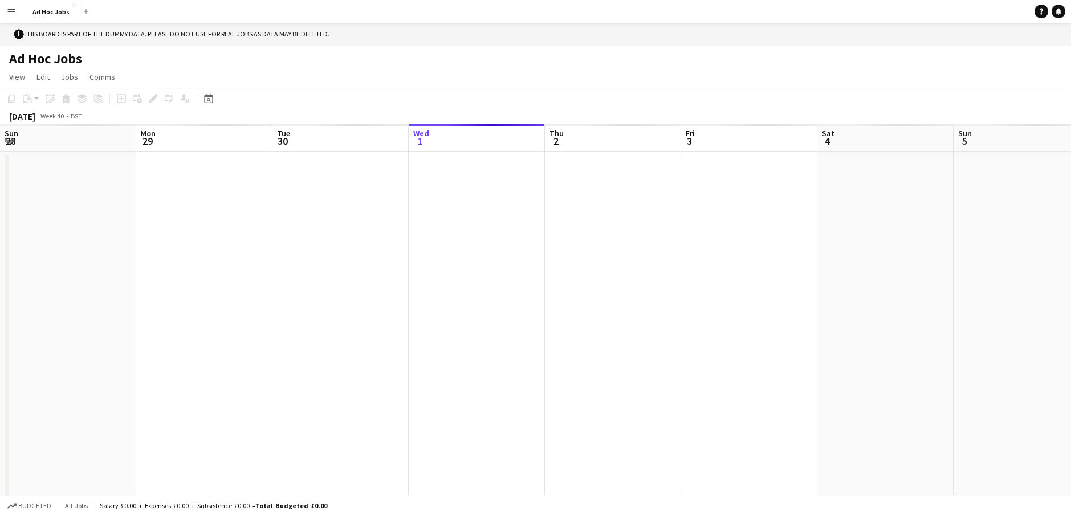
scroll to position [0, 273]
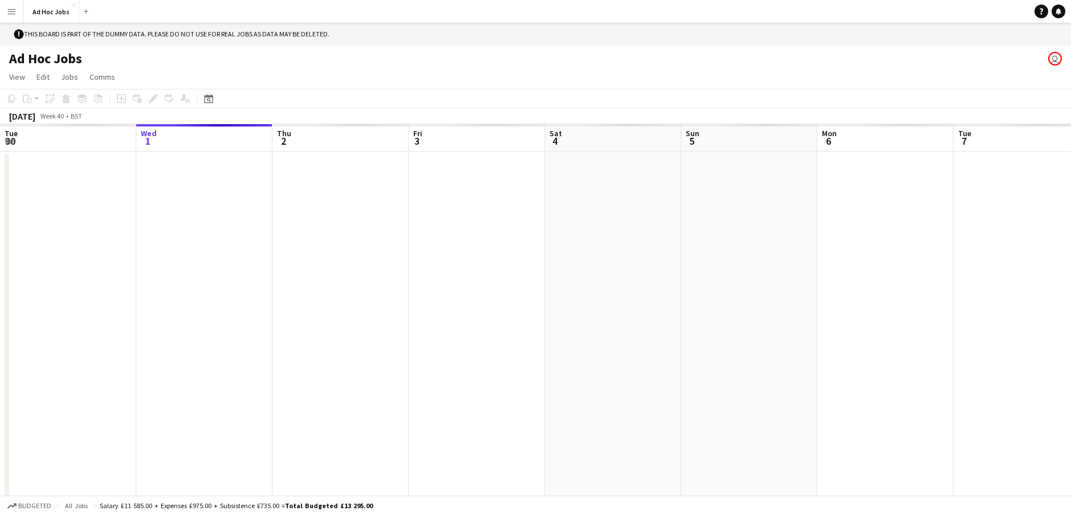
click at [214, 188] on app-date-cell at bounding box center [204, 335] width 136 height 367
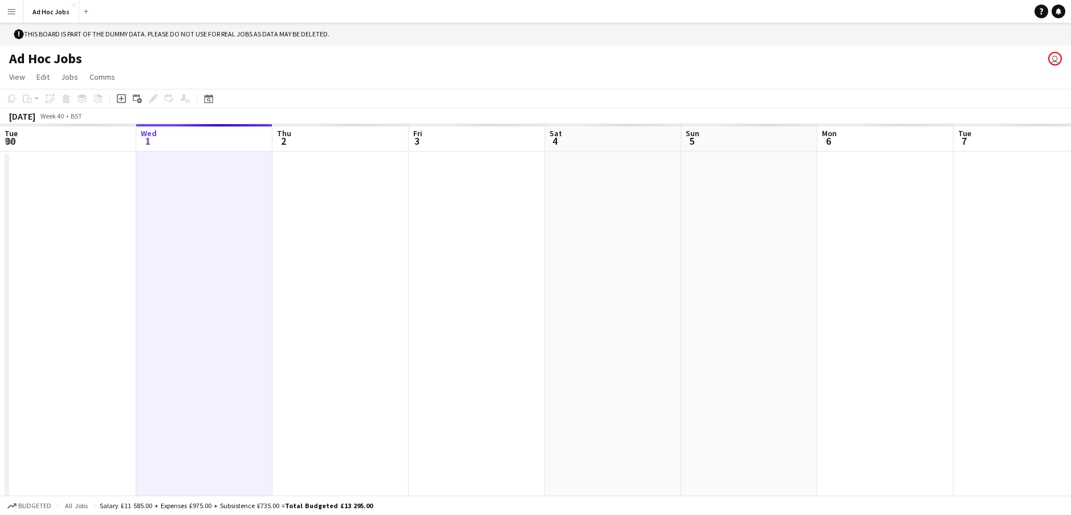
click at [208, 181] on app-date-cell at bounding box center [204, 335] width 136 height 367
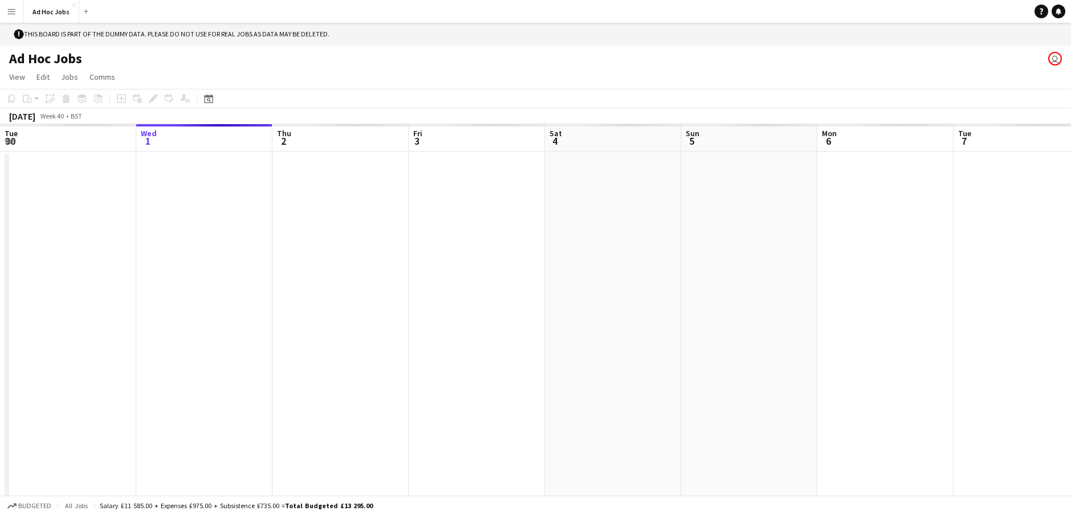
click at [225, 163] on app-date-cell at bounding box center [204, 335] width 136 height 367
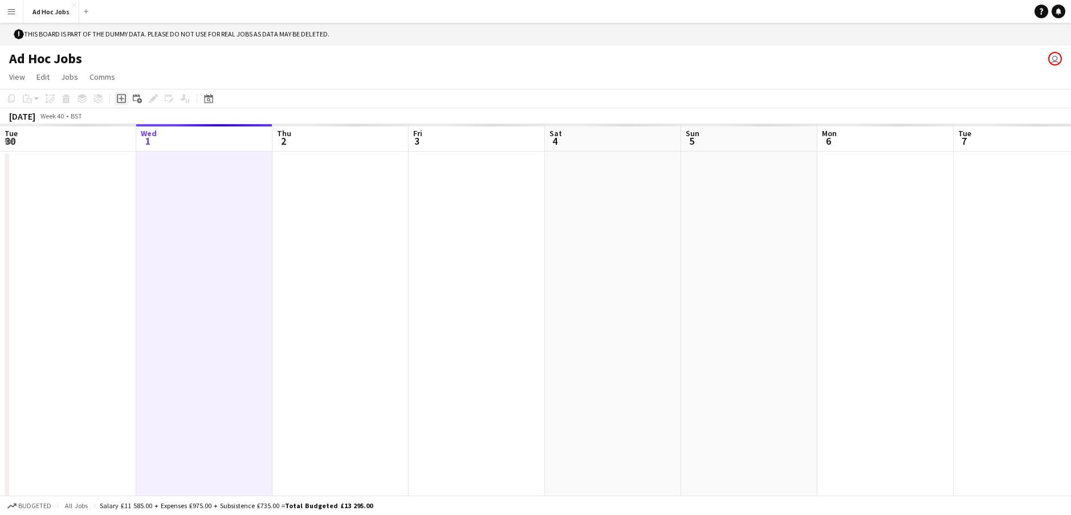
click at [120, 101] on icon "Add job" at bounding box center [121, 98] width 9 height 9
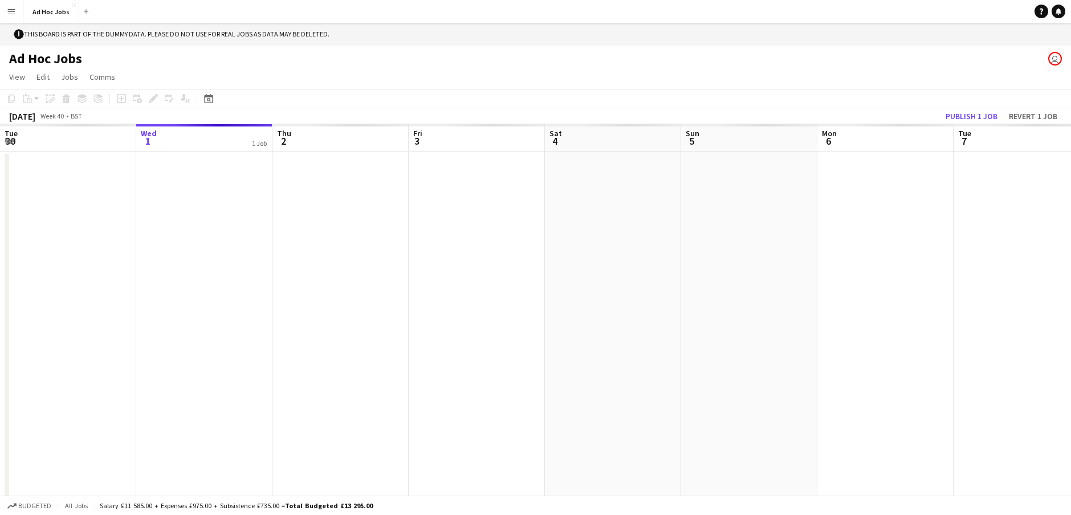
click at [324, 169] on app-date-cell at bounding box center [341, 335] width 136 height 367
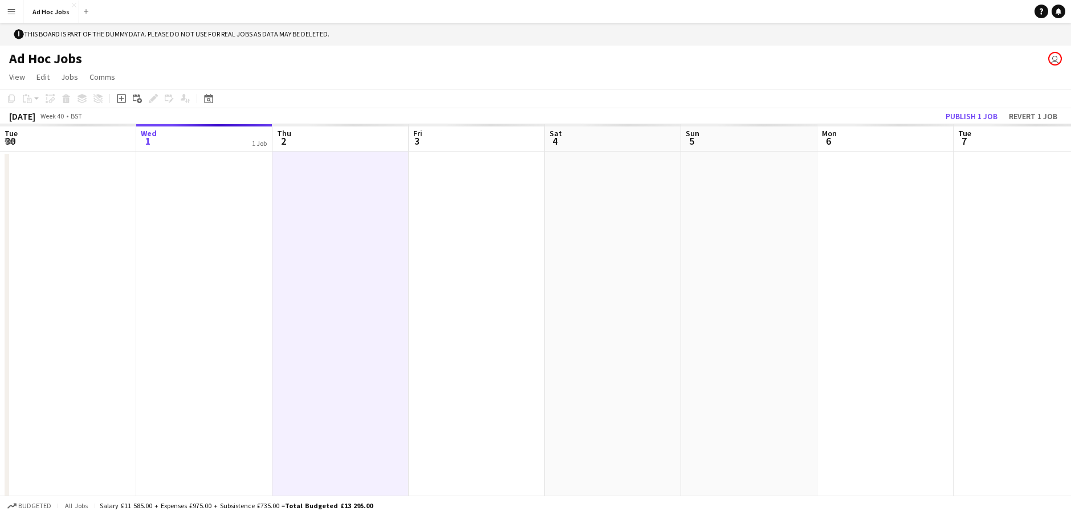
click at [336, 189] on app-date-cell at bounding box center [341, 335] width 136 height 367
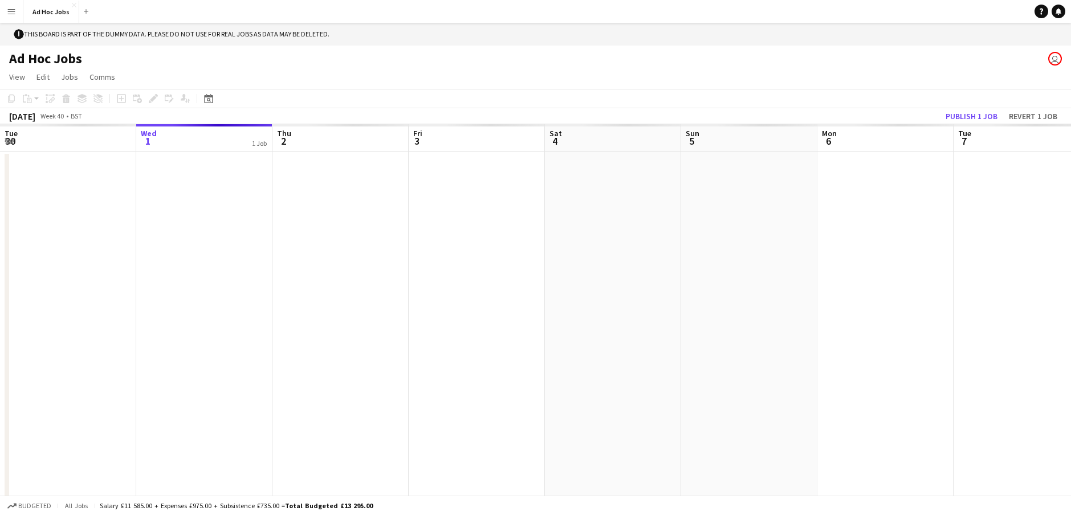
click at [258, 144] on div "1 Job" at bounding box center [259, 143] width 15 height 9
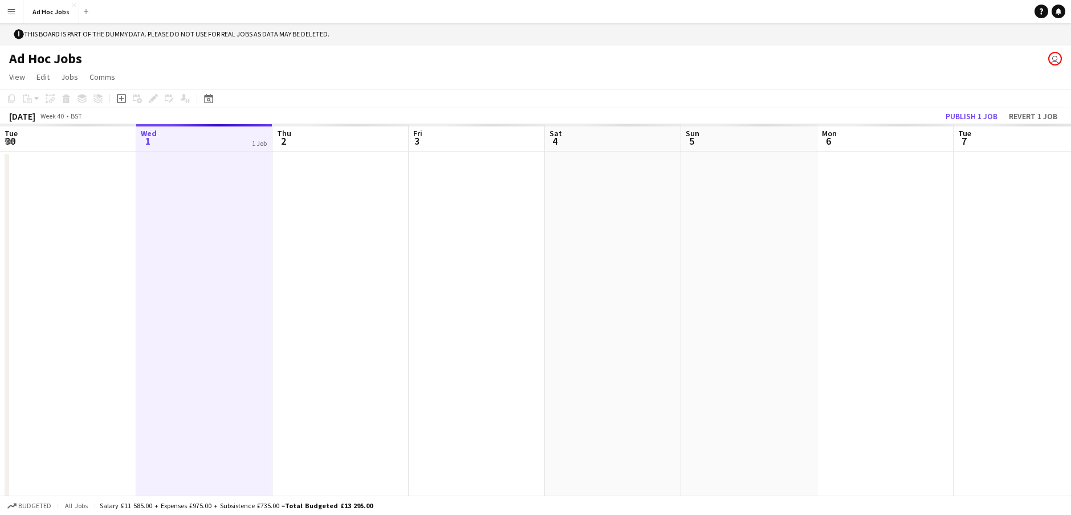
click at [337, 171] on app-date-cell at bounding box center [341, 335] width 136 height 367
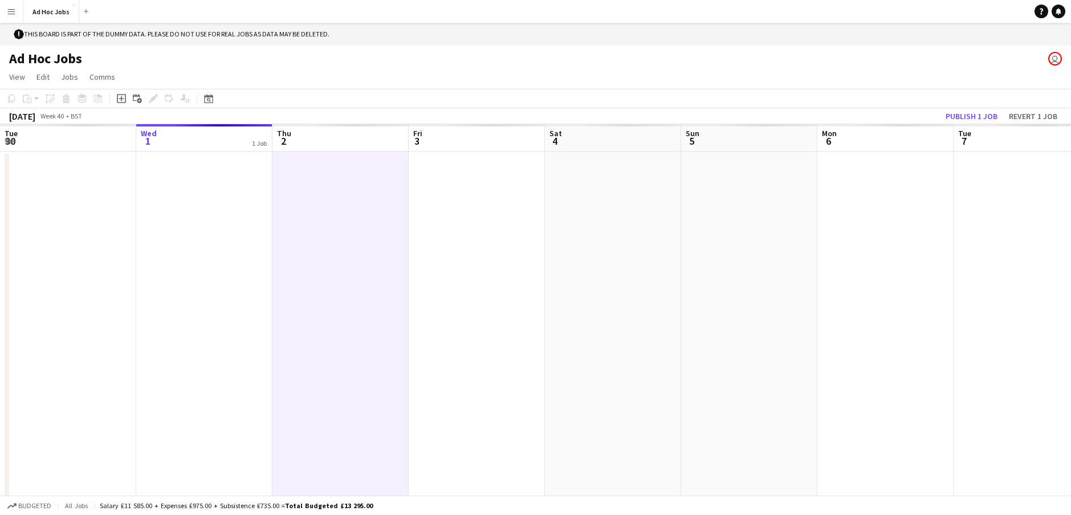
click at [207, 188] on app-date-cell at bounding box center [204, 335] width 136 height 367
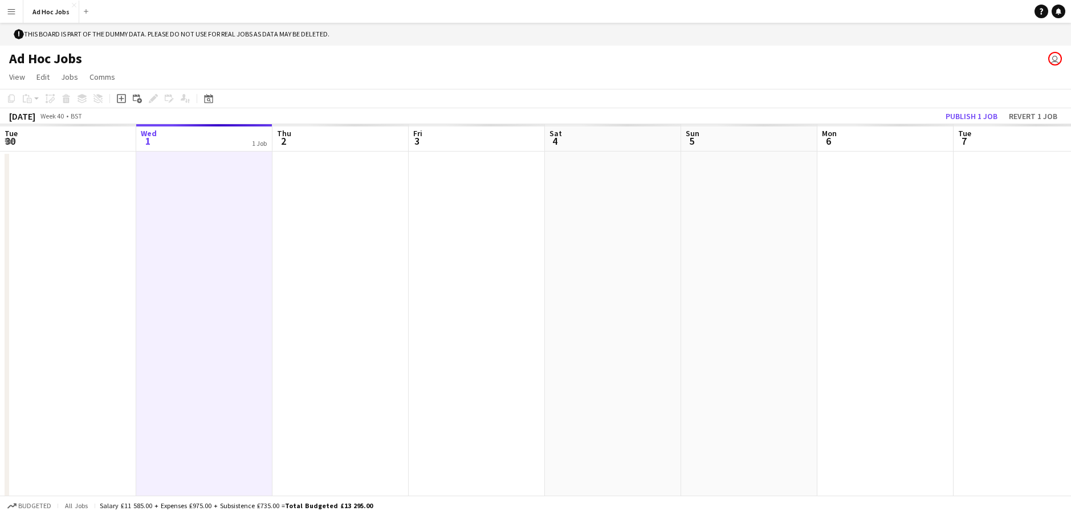
click at [347, 204] on app-date-cell at bounding box center [341, 335] width 136 height 367
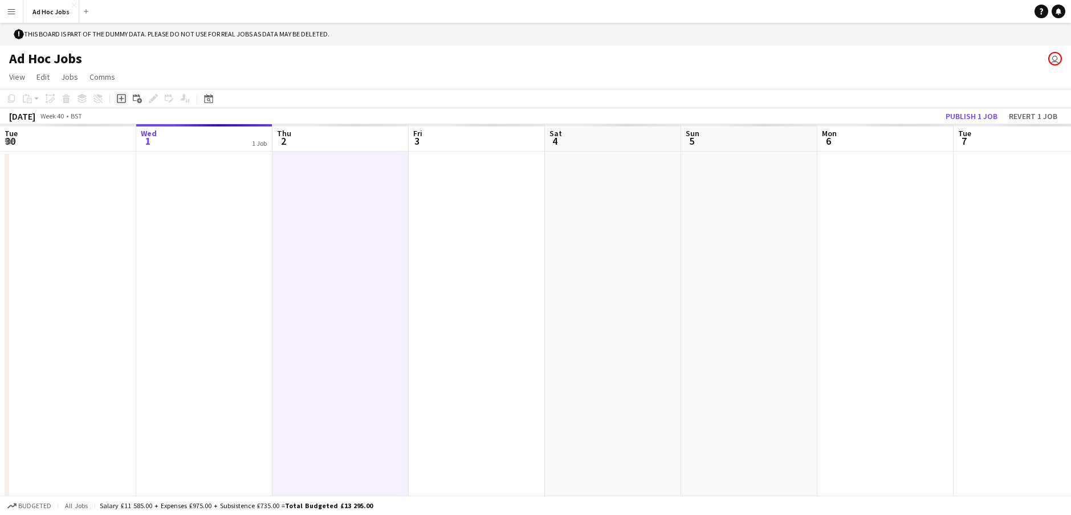
click at [124, 96] on icon "Add job" at bounding box center [121, 98] width 9 height 9
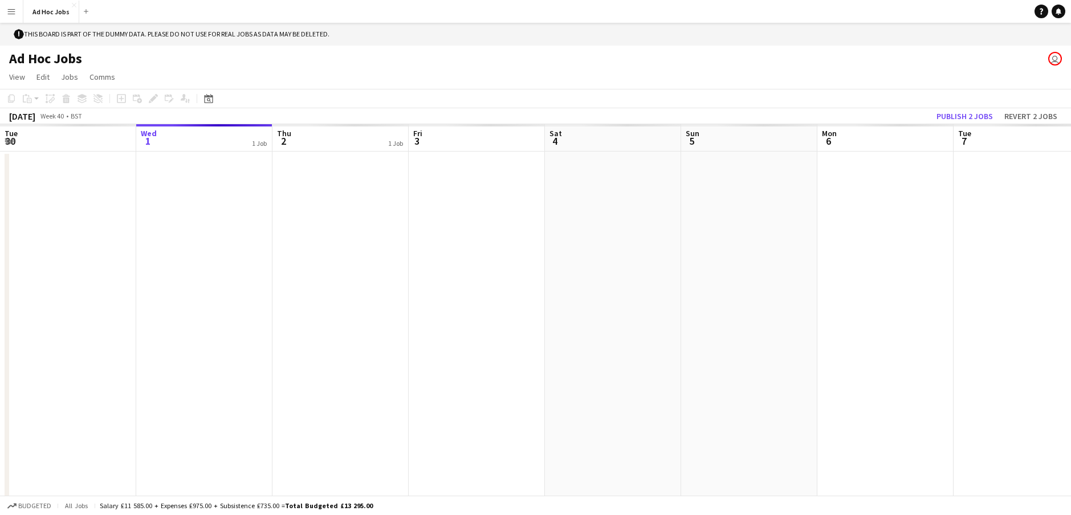
click at [351, 135] on app-board-header-date "Thu 2 1 Job" at bounding box center [341, 137] width 136 height 27
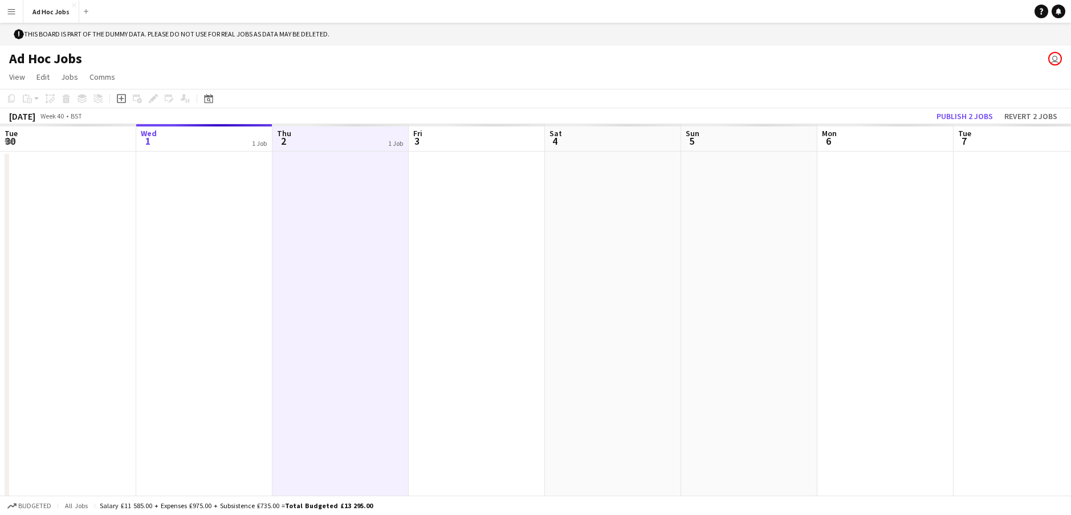
click at [375, 169] on app-date-cell at bounding box center [341, 335] width 136 height 367
click at [371, 195] on app-date-cell at bounding box center [341, 335] width 136 height 367
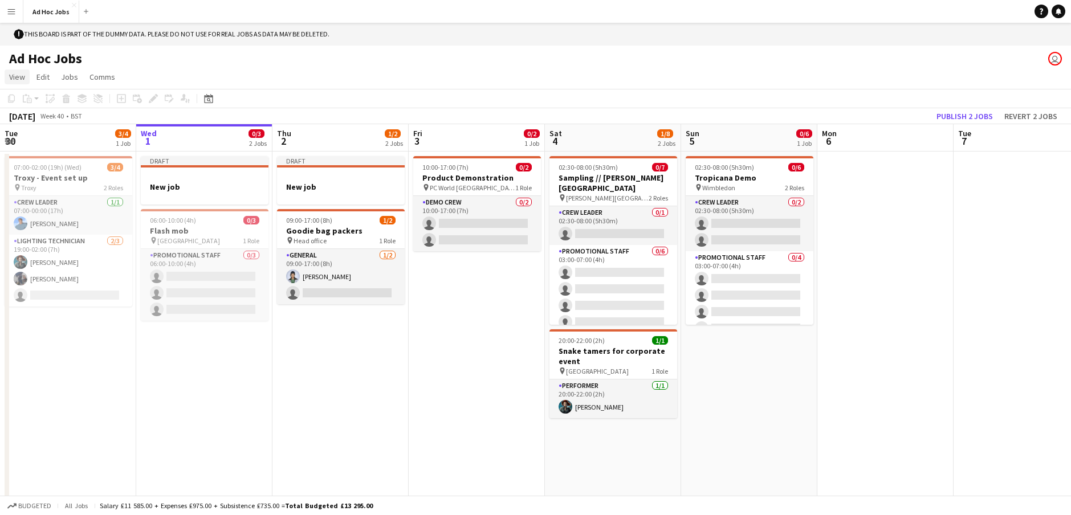
click at [14, 77] on span "View" at bounding box center [17, 77] width 16 height 10
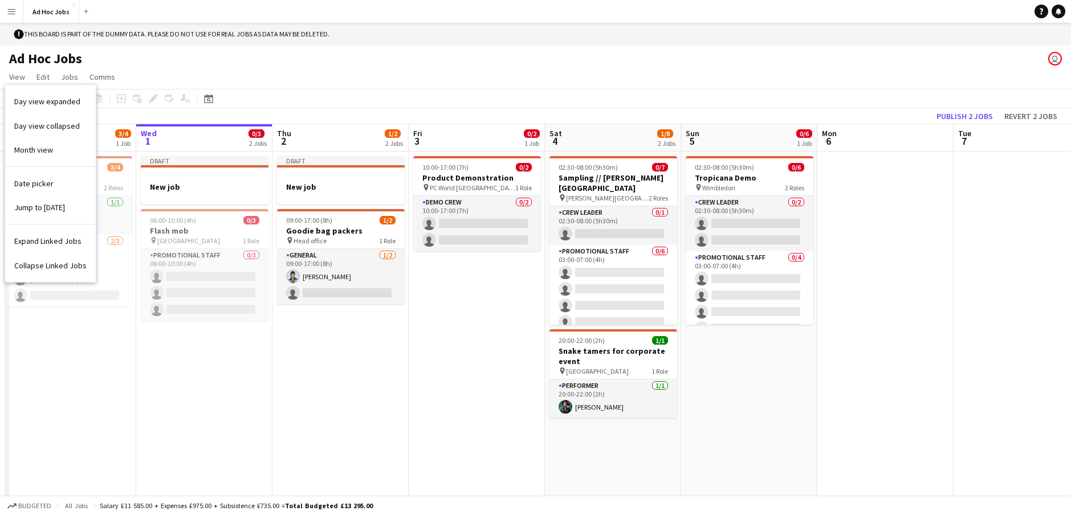
click at [149, 50] on div "Ad Hoc Jobs user" at bounding box center [535, 57] width 1071 height 22
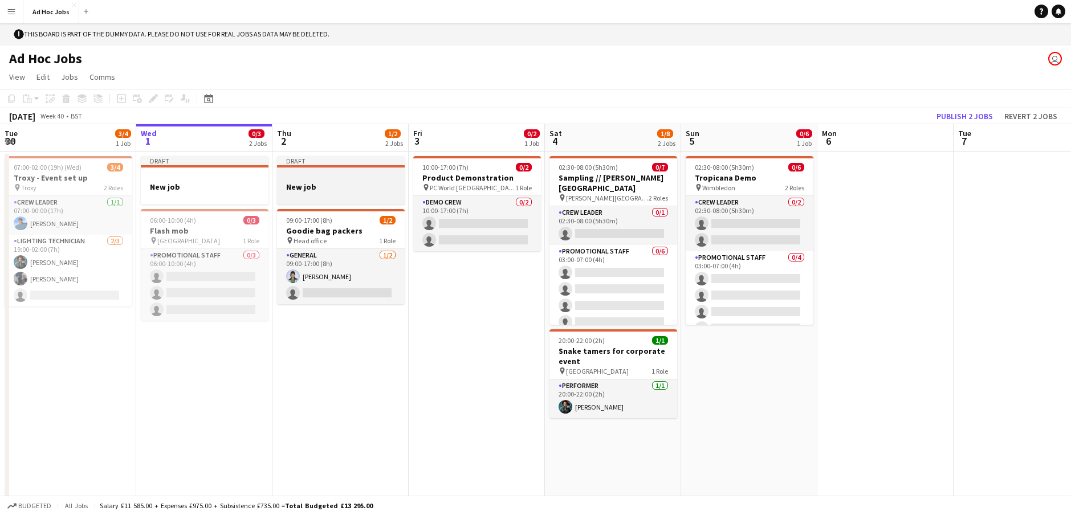
click at [330, 174] on div at bounding box center [341, 176] width 128 height 9
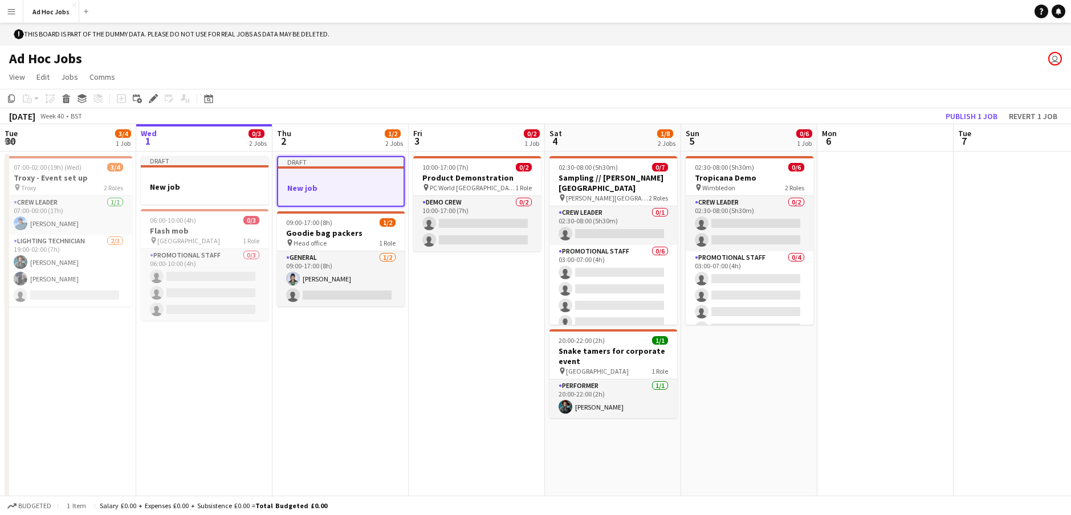
click at [9, 10] on app-icon "Menu" at bounding box center [11, 11] width 9 height 9
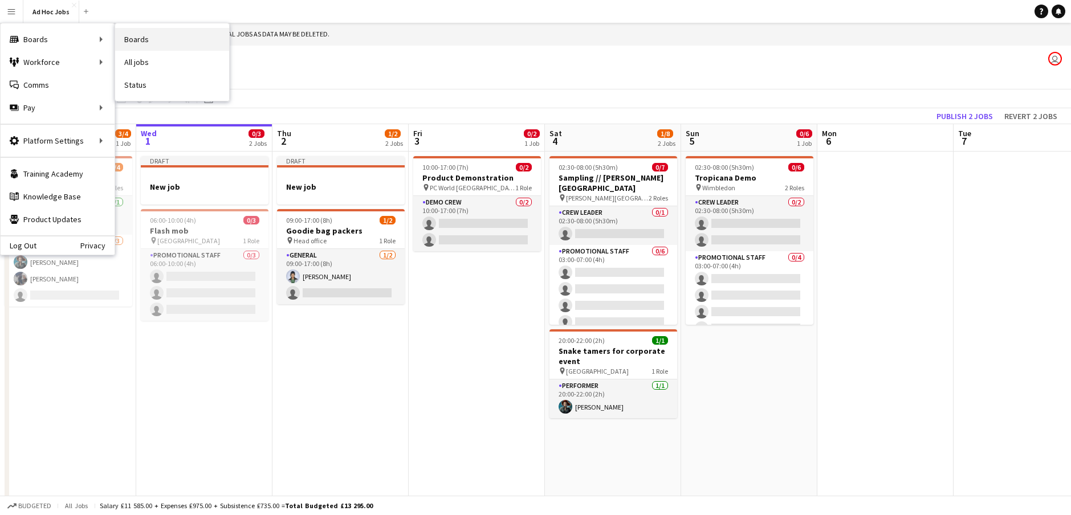
click at [152, 32] on link "Boards" at bounding box center [172, 39] width 114 height 23
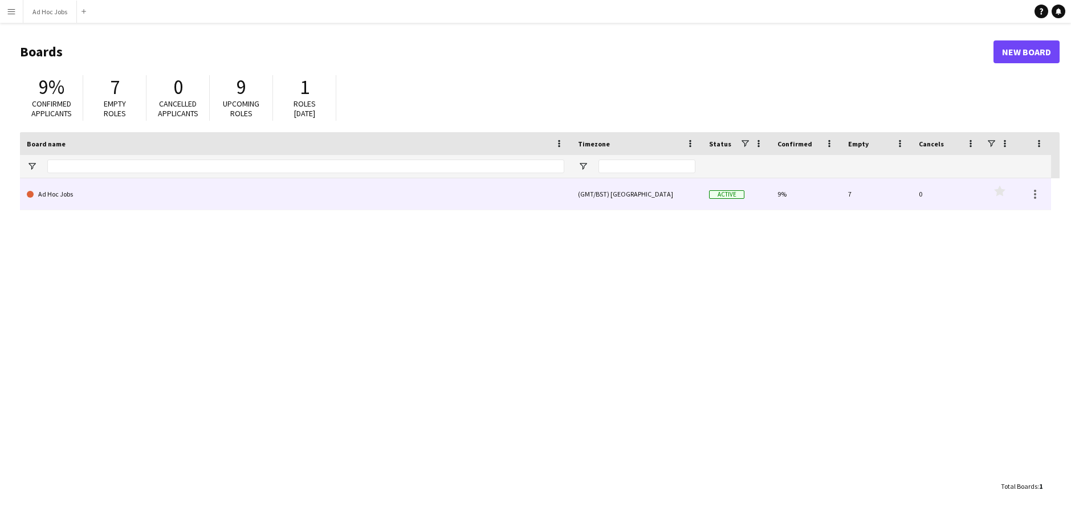
click at [61, 197] on link "Ad Hoc Jobs" at bounding box center [296, 194] width 538 height 32
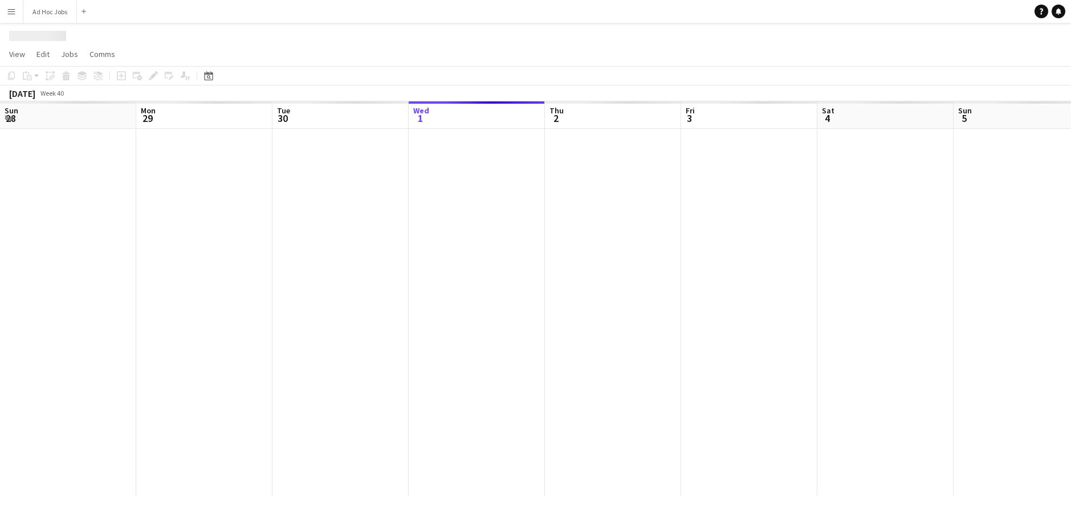
scroll to position [0, 273]
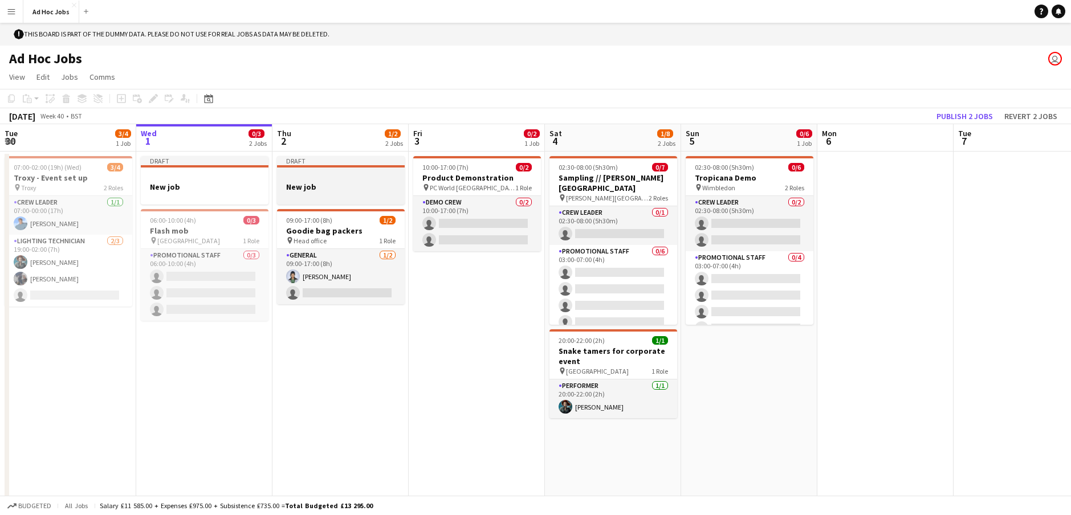
click at [322, 185] on h3 "New job" at bounding box center [341, 187] width 128 height 10
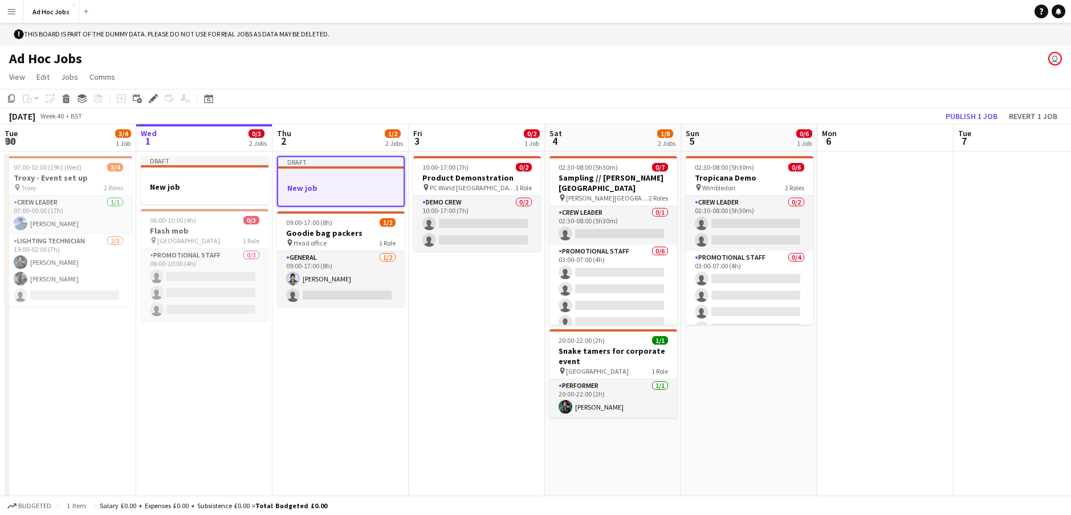
click at [329, 356] on app-date-cell "Draft New job 09:00-17:00 (8h) 1/2 Goodie bag packers pin Head office 1 Role Ge…" at bounding box center [341, 335] width 136 height 367
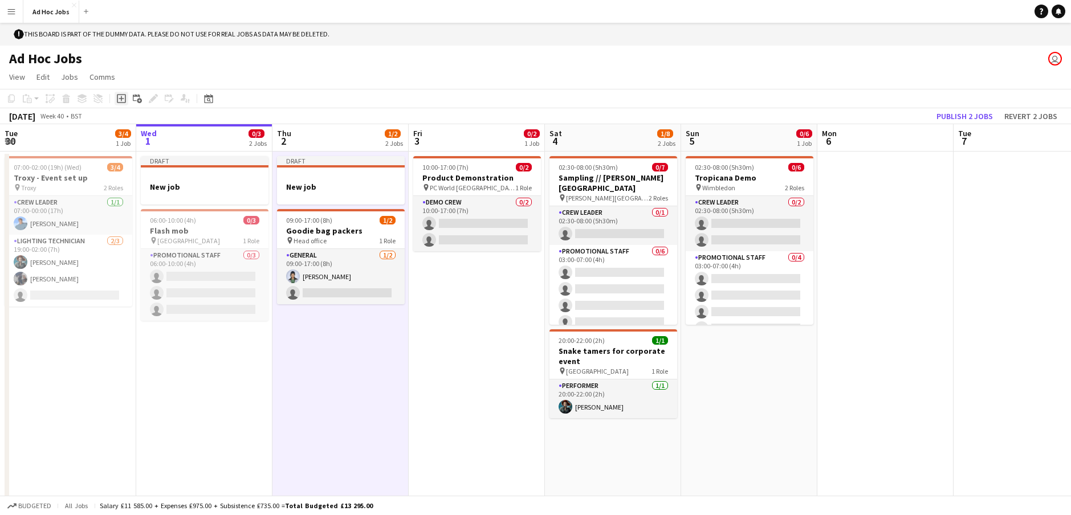
click at [121, 101] on icon at bounding box center [121, 98] width 5 height 5
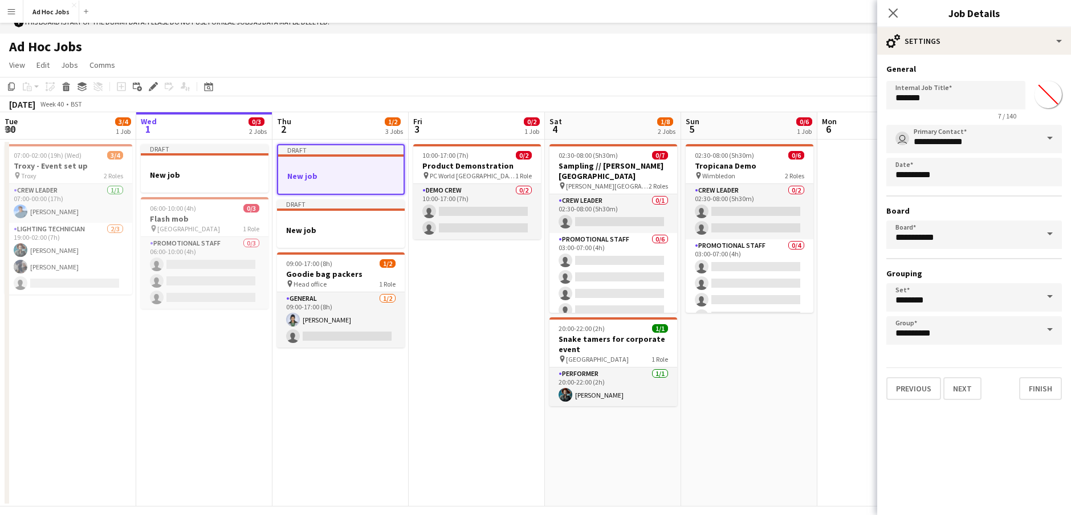
scroll to position [0, 0]
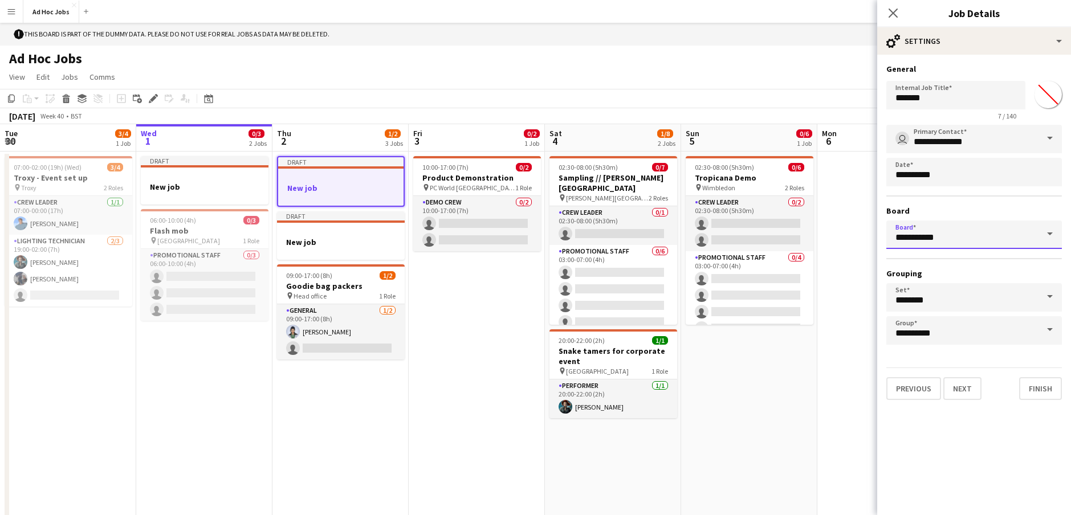
click at [950, 234] on input "**********" at bounding box center [975, 235] width 176 height 29
click at [928, 196] on hr at bounding box center [975, 196] width 176 height 1
click at [929, 298] on input "********" at bounding box center [975, 297] width 176 height 29
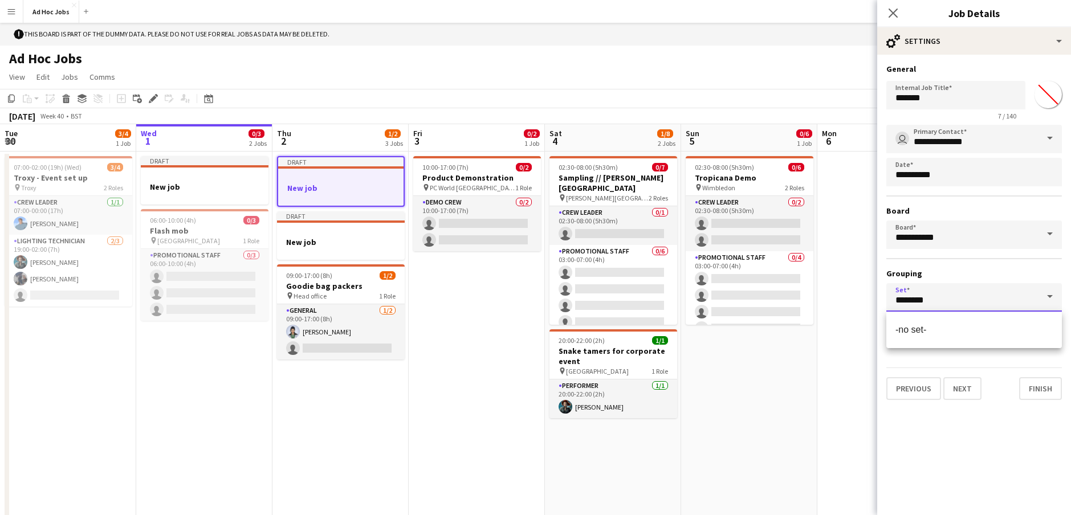
click at [929, 286] on input "********" at bounding box center [975, 297] width 176 height 29
click at [947, 276] on h3 "Grouping" at bounding box center [975, 274] width 176 height 10
click at [950, 336] on input "**********" at bounding box center [975, 330] width 176 height 29
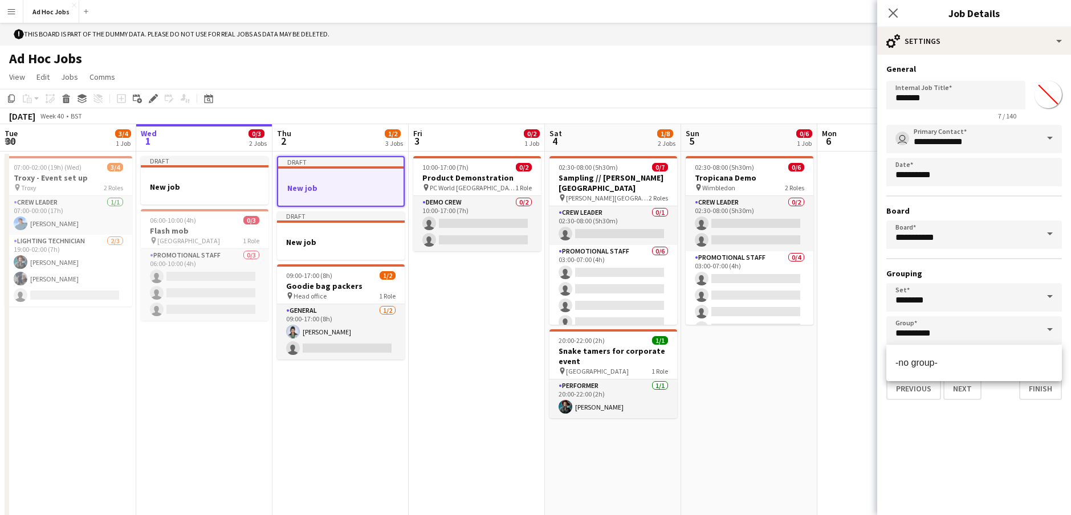
click at [938, 275] on h3 "Grouping" at bounding box center [975, 274] width 176 height 10
click at [1037, 389] on button "Finish" at bounding box center [1040, 388] width 43 height 23
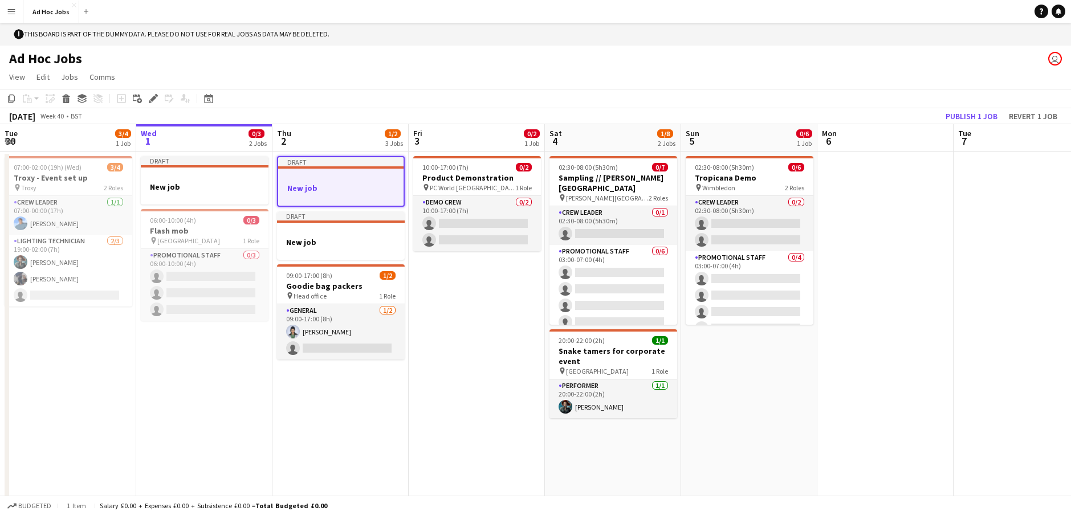
click at [348, 166] on div at bounding box center [340, 167] width 125 height 2
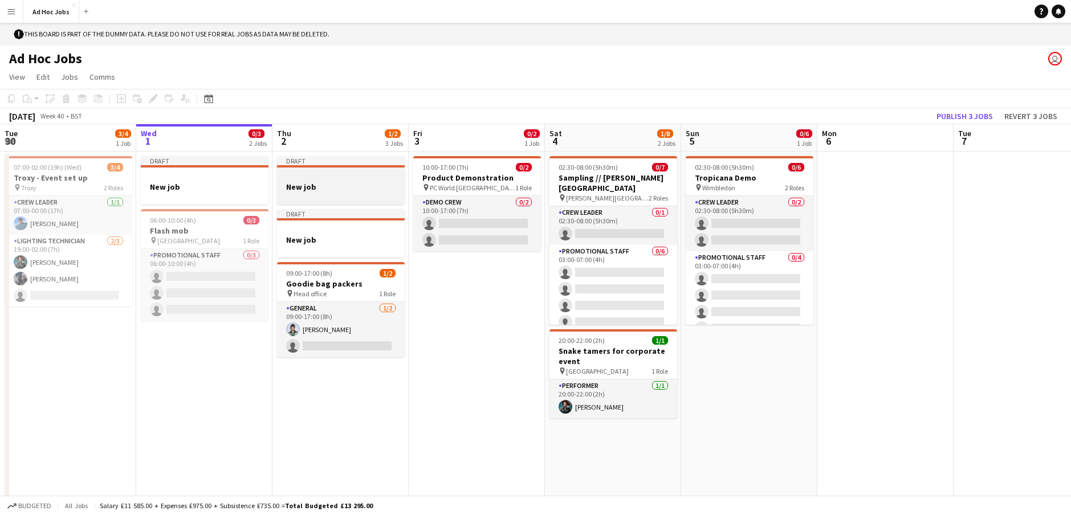
click at [339, 177] on div at bounding box center [341, 176] width 128 height 9
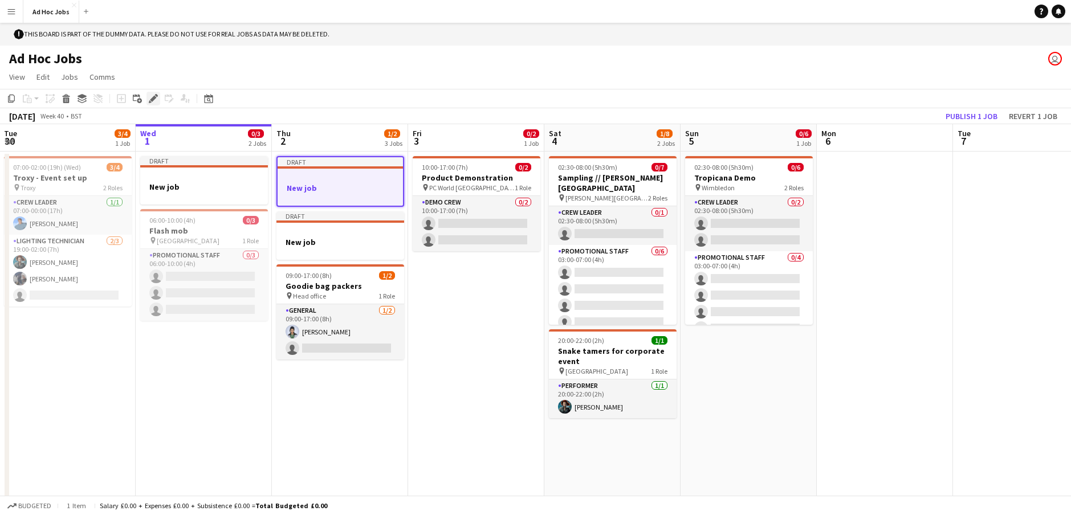
click at [155, 98] on icon at bounding box center [153, 99] width 6 height 6
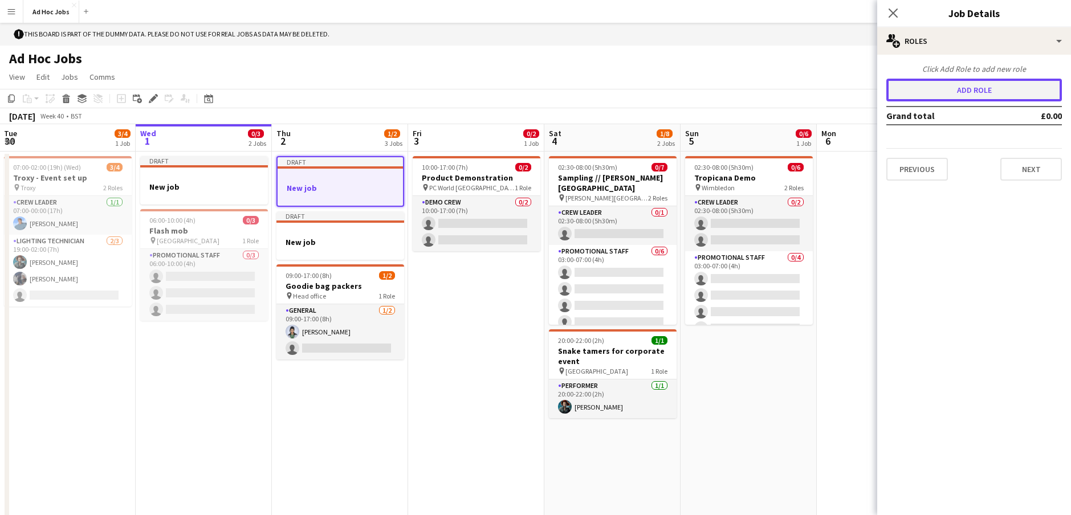
click at [983, 84] on button "Add role" at bounding box center [975, 90] width 176 height 23
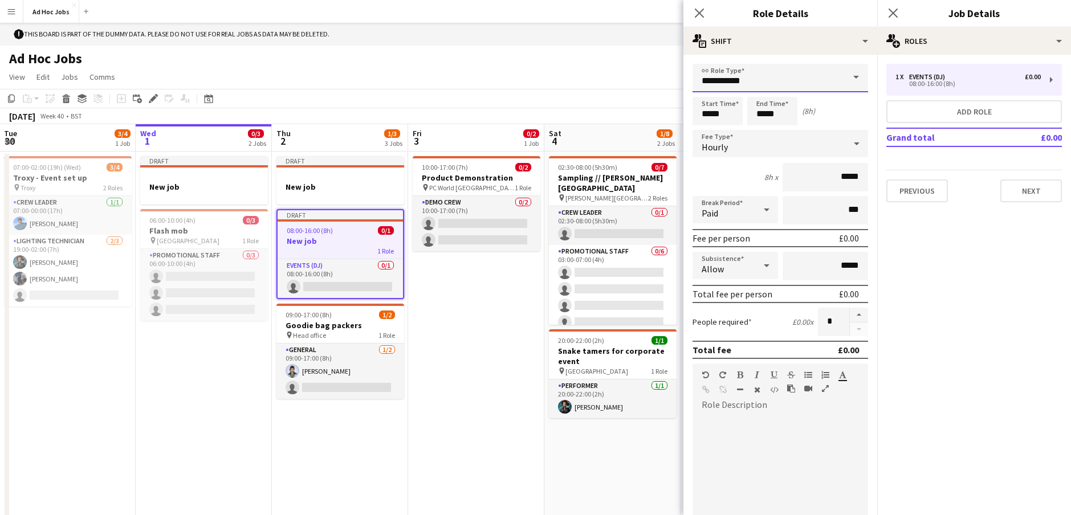
click at [771, 74] on input "**********" at bounding box center [781, 78] width 176 height 29
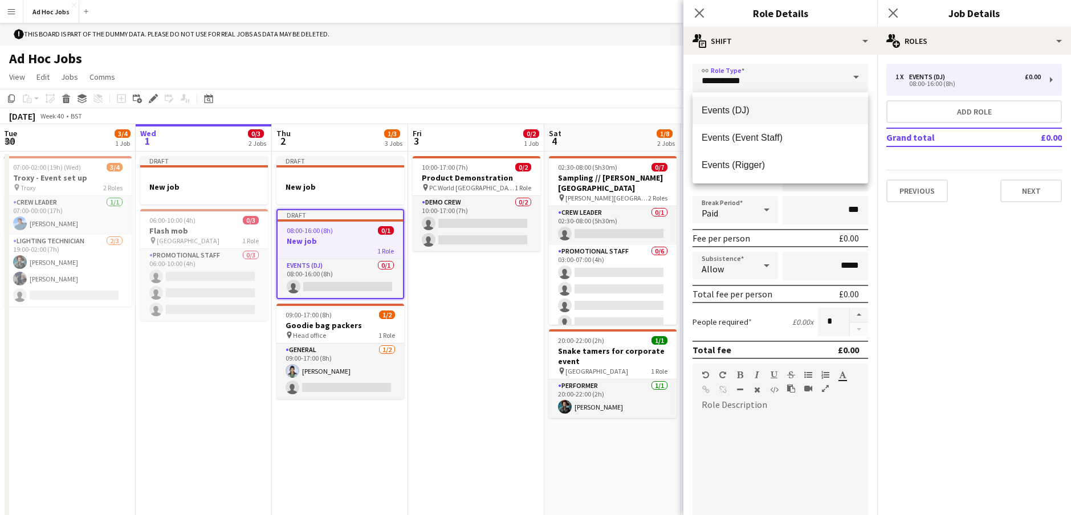
click at [737, 111] on span "Events (DJ)" at bounding box center [780, 110] width 157 height 11
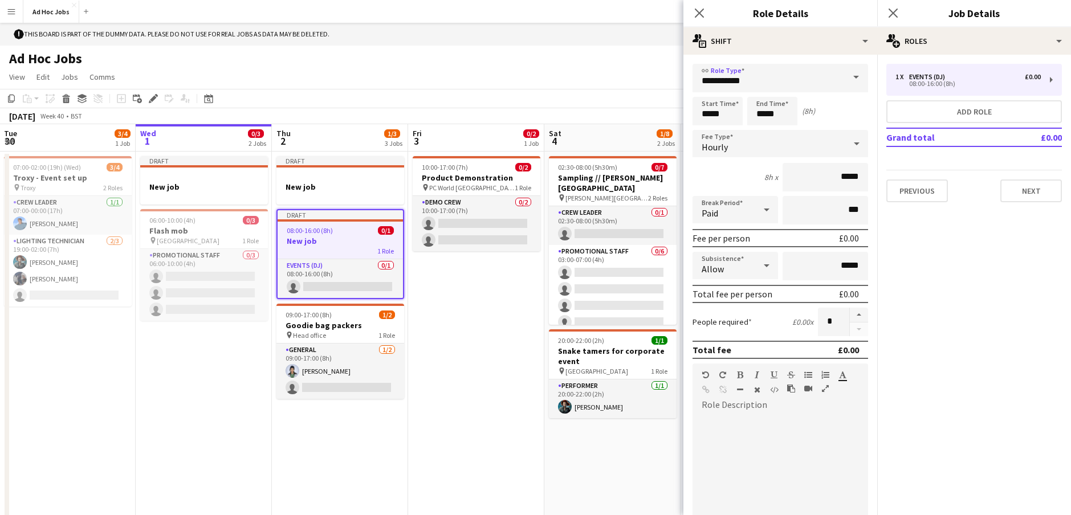
click at [762, 147] on div "Hourly" at bounding box center [769, 143] width 153 height 27
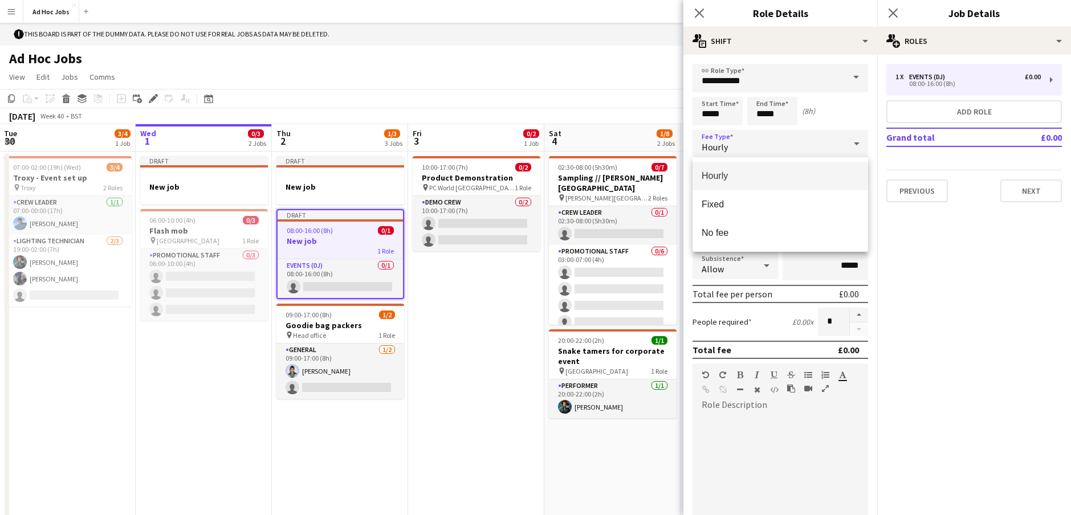
click at [749, 148] on div at bounding box center [535, 257] width 1071 height 515
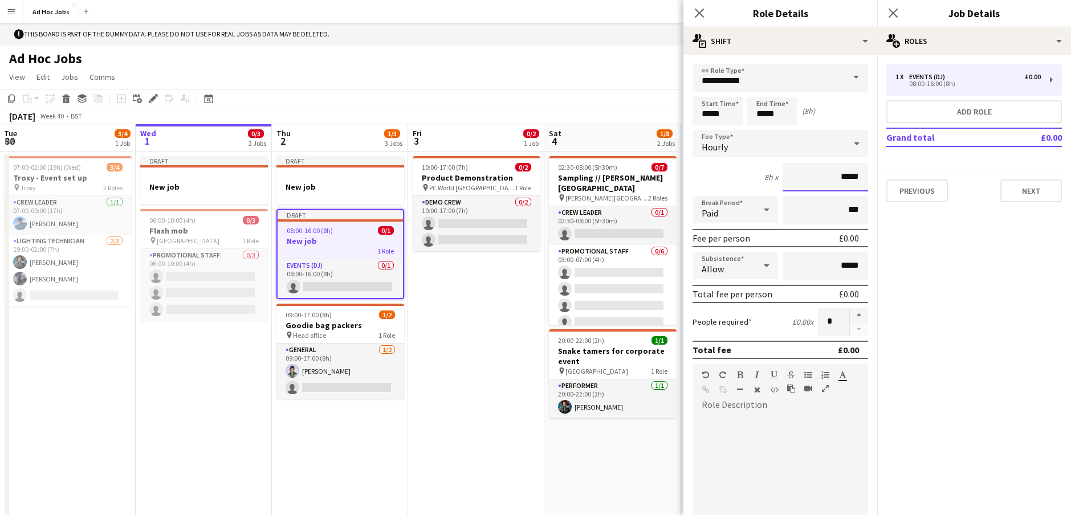
click at [797, 174] on input "*****" at bounding box center [826, 177] width 86 height 29
click at [717, 145] on span "Hourly" at bounding box center [715, 146] width 26 height 11
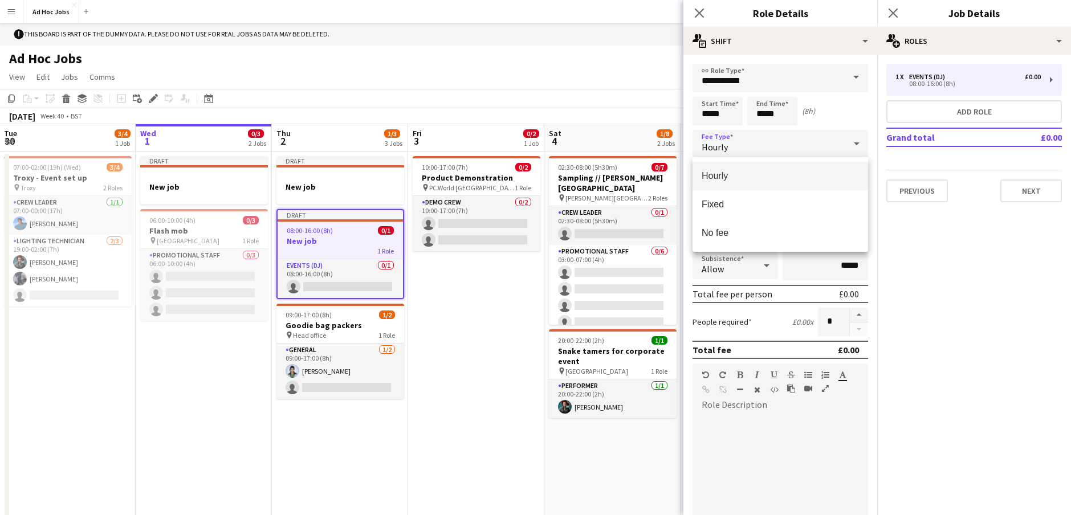
click at [721, 112] on div at bounding box center [535, 257] width 1071 height 515
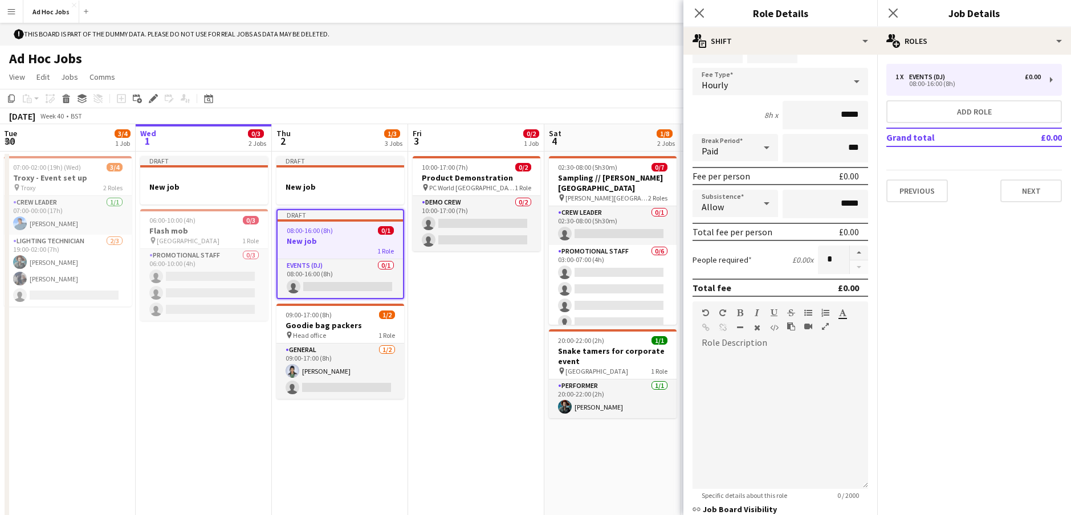
scroll to position [70, 0]
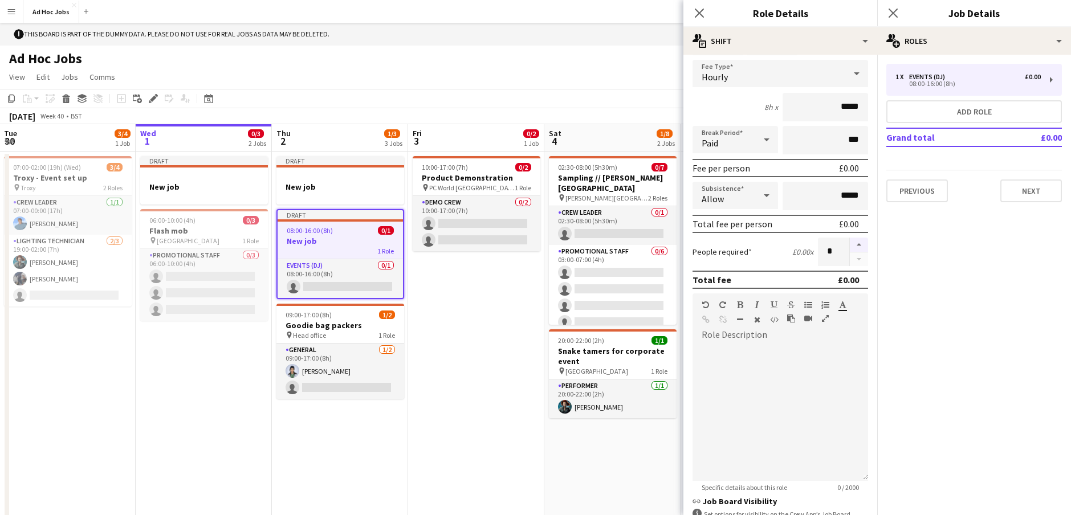
click at [859, 246] on button "button" at bounding box center [859, 245] width 18 height 15
type input "*"
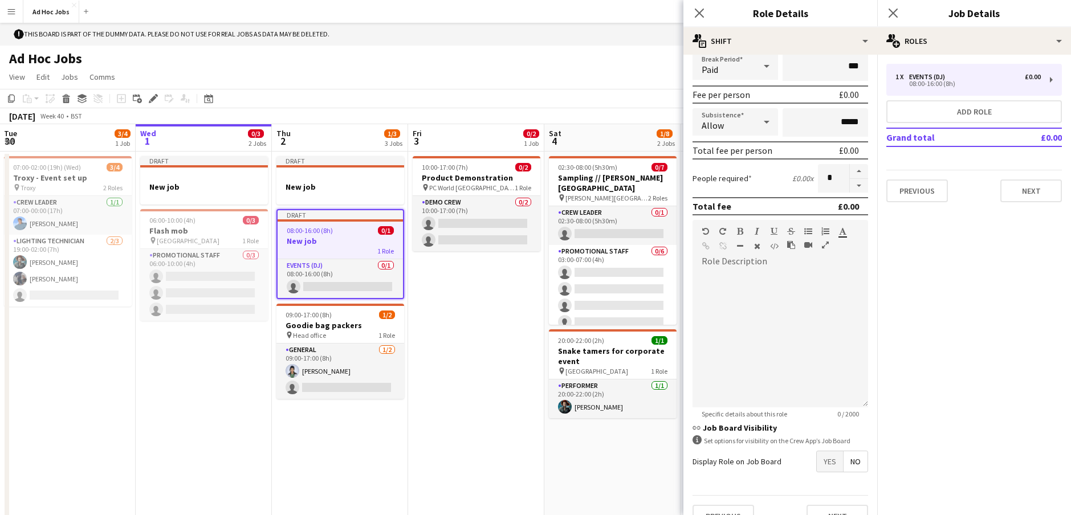
scroll to position [165, 0]
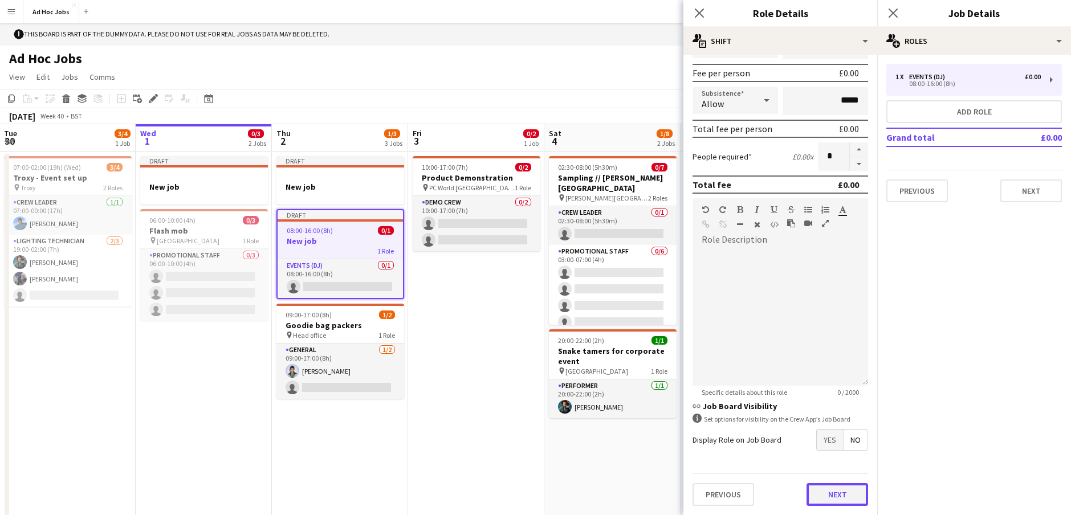
click at [836, 495] on button "Next" at bounding box center [838, 494] width 62 height 23
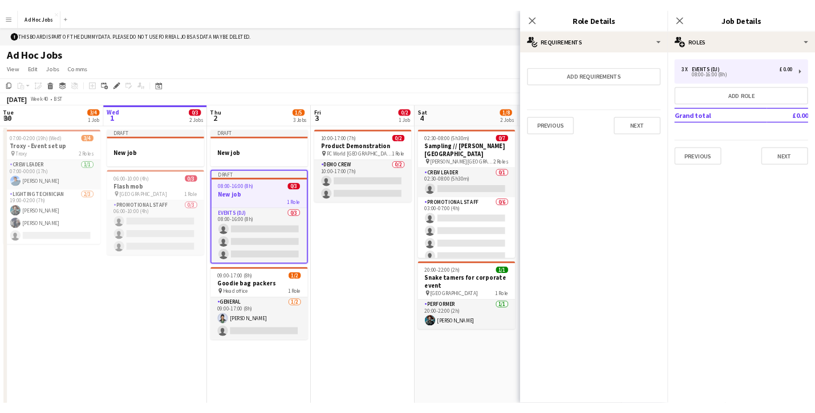
scroll to position [0, 273]
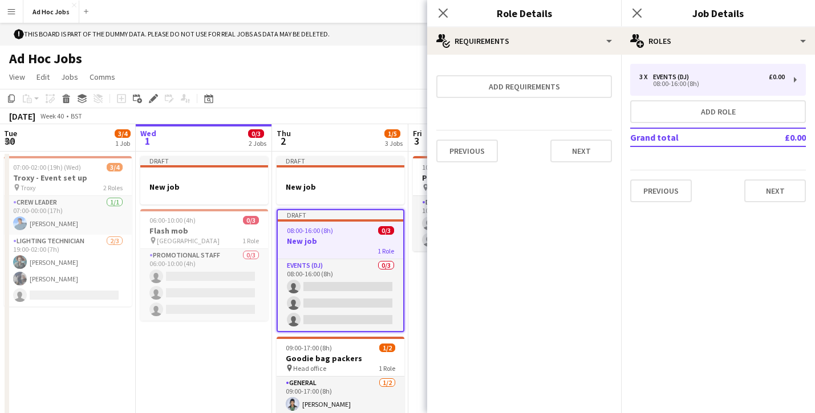
click at [14, 10] on app-icon "Menu" at bounding box center [11, 11] width 9 height 9
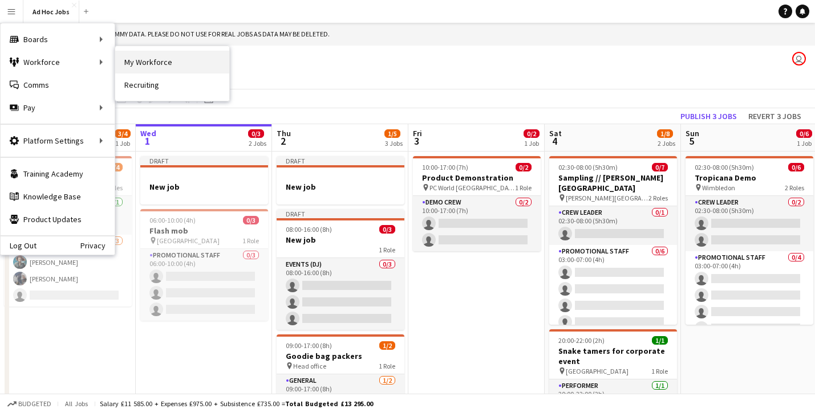
click at [140, 64] on link "My Workforce" at bounding box center [172, 62] width 114 height 23
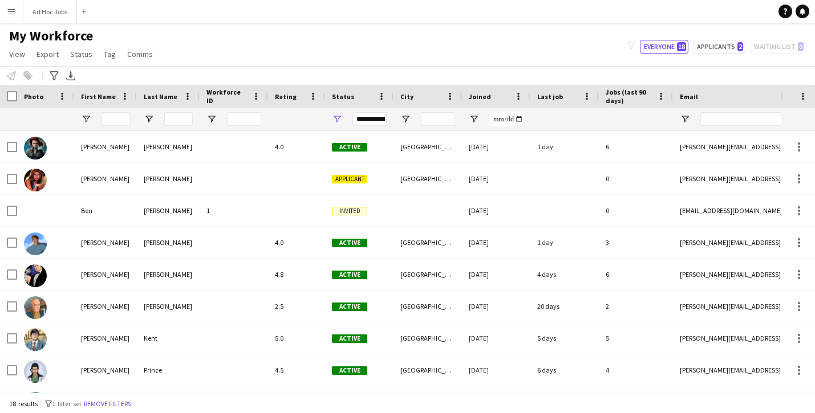
click at [7, 10] on app-icon "Menu" at bounding box center [11, 11] width 9 height 9
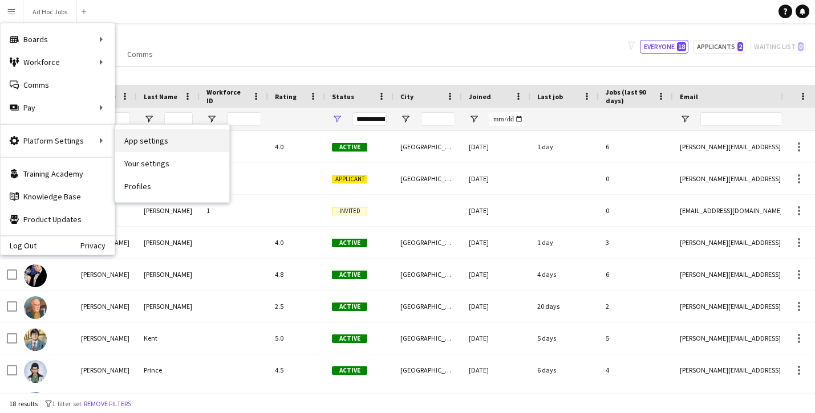
click at [149, 144] on link "App settings" at bounding box center [172, 140] width 114 height 23
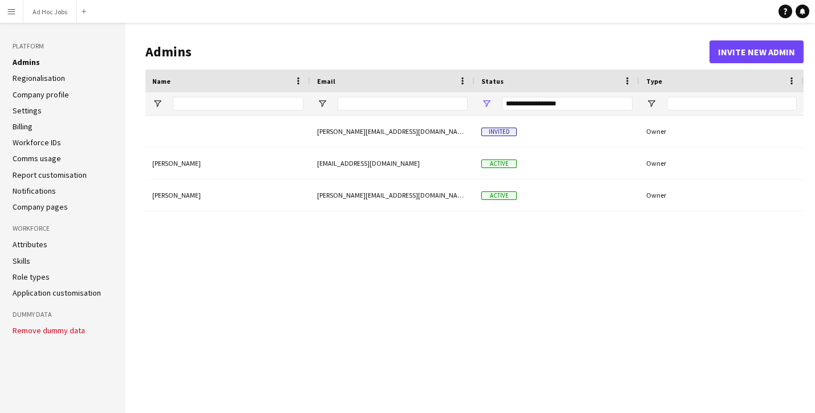
click at [11, 12] on app-icon "Menu" at bounding box center [11, 11] width 9 height 9
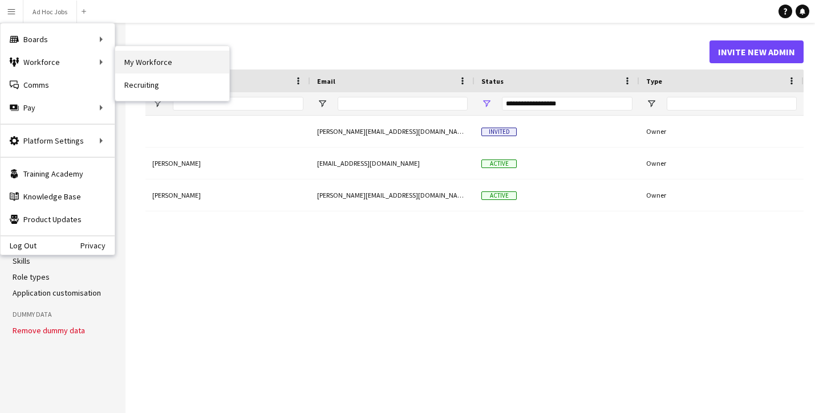
click at [140, 68] on link "My Workforce" at bounding box center [172, 62] width 114 height 23
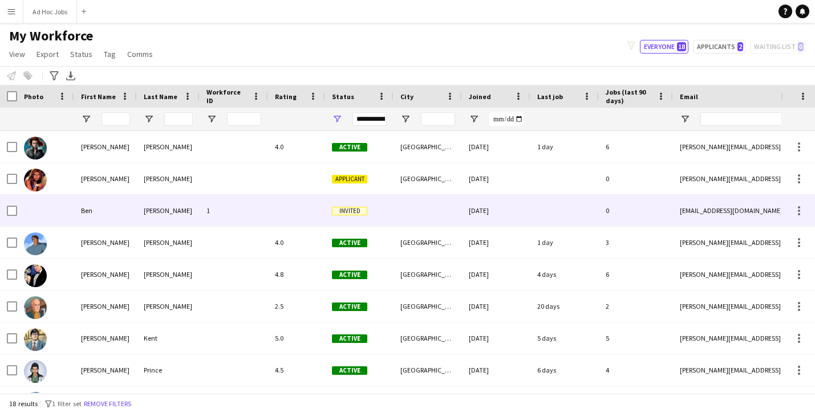
click at [174, 210] on div "[PERSON_NAME]" at bounding box center [168, 210] width 63 height 31
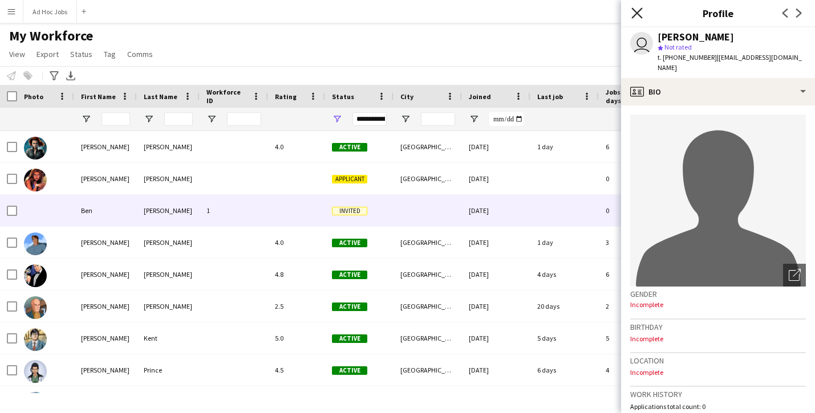
click at [635, 13] on icon "Close pop-in" at bounding box center [636, 12] width 11 height 11
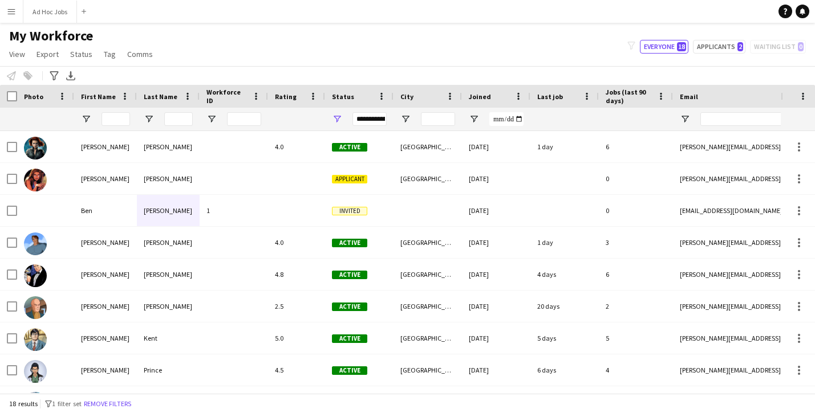
click at [15, 19] on button "Menu" at bounding box center [11, 11] width 23 height 23
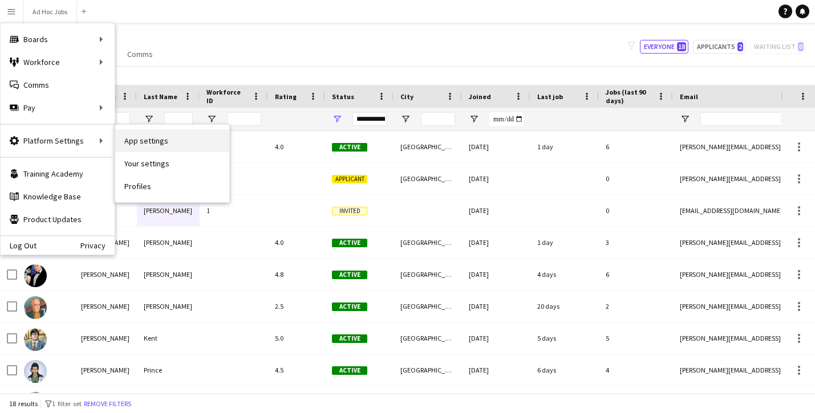
click at [148, 141] on link "App settings" at bounding box center [172, 140] width 114 height 23
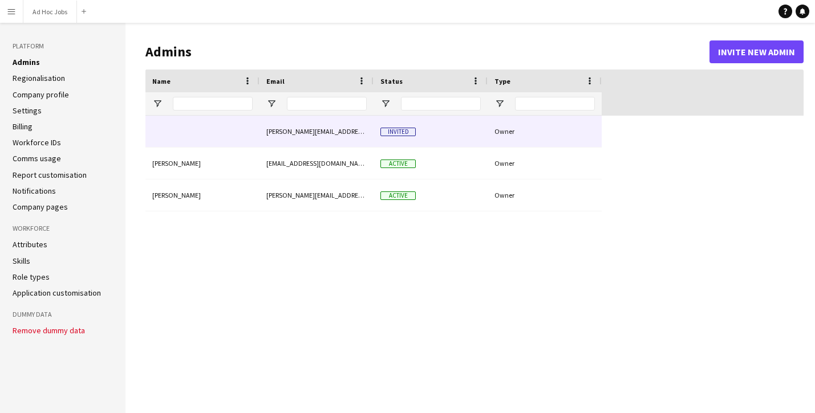
type input "**********"
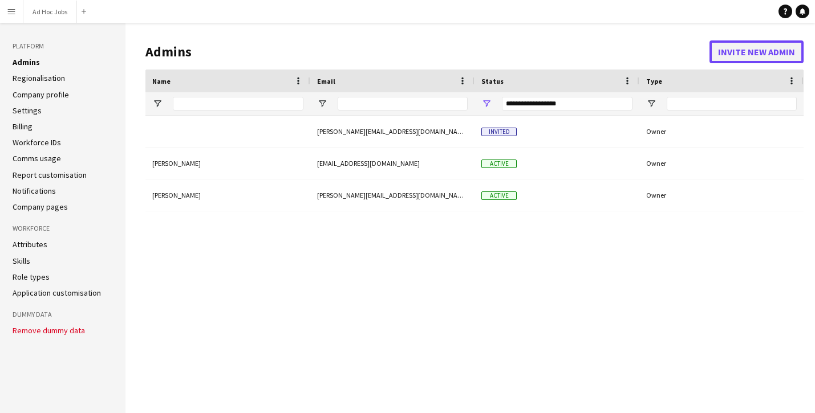
click at [732, 55] on button "Invite new admin" at bounding box center [756, 51] width 94 height 23
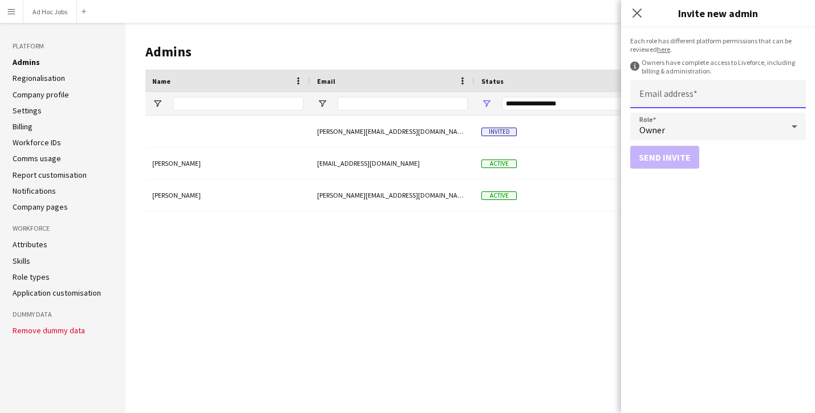
click at [686, 101] on input "Email address" at bounding box center [718, 94] width 176 height 29
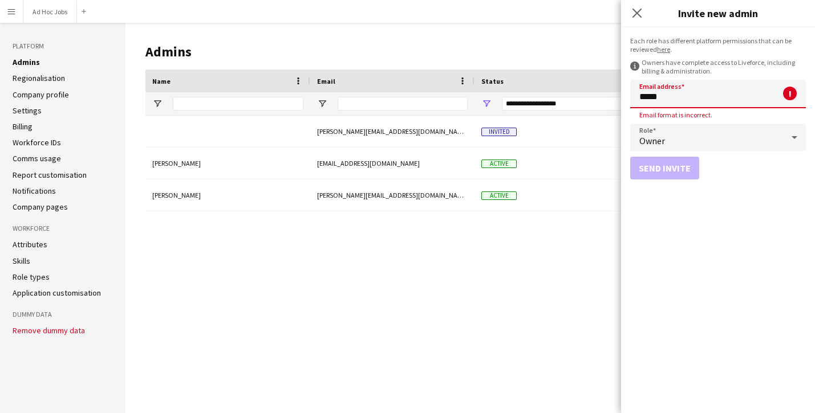
type input "**********"
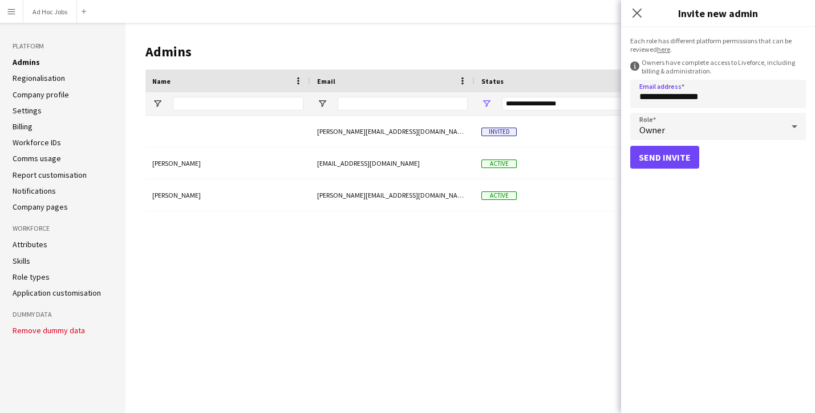
click at [709, 128] on div "Owner" at bounding box center [706, 126] width 153 height 27
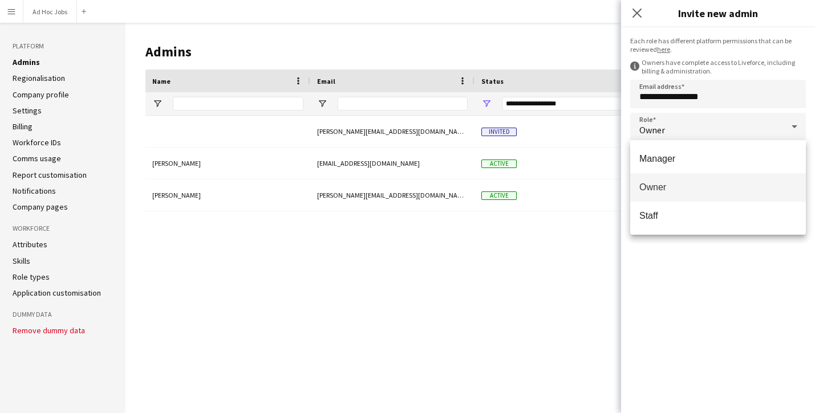
click at [689, 264] on div at bounding box center [407, 206] width 815 height 413
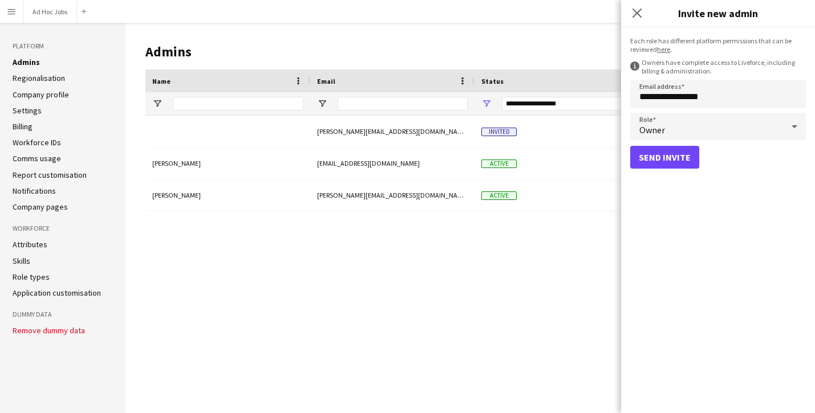
click at [692, 125] on div "Owner" at bounding box center [706, 126] width 153 height 27
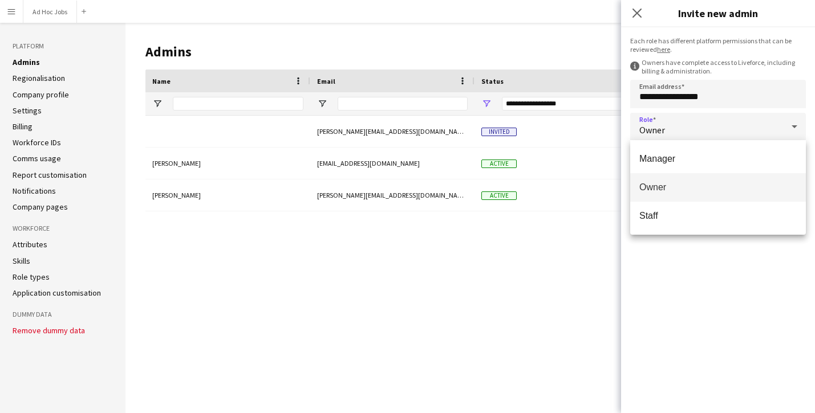
click at [666, 266] on div at bounding box center [407, 206] width 815 height 413
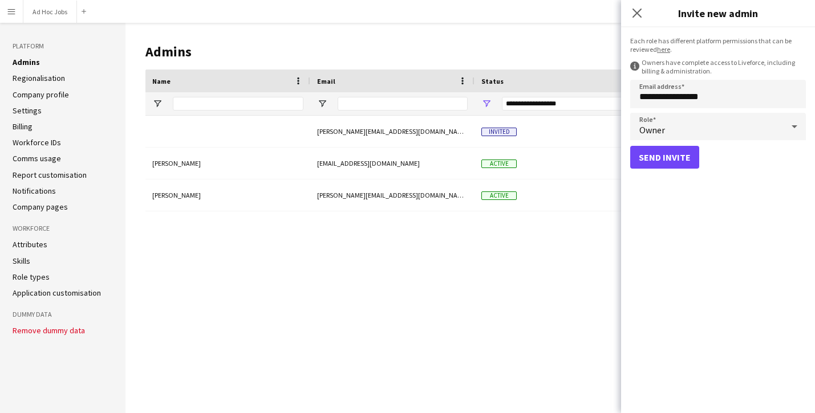
click at [719, 133] on div "Owner" at bounding box center [706, 126] width 153 height 27
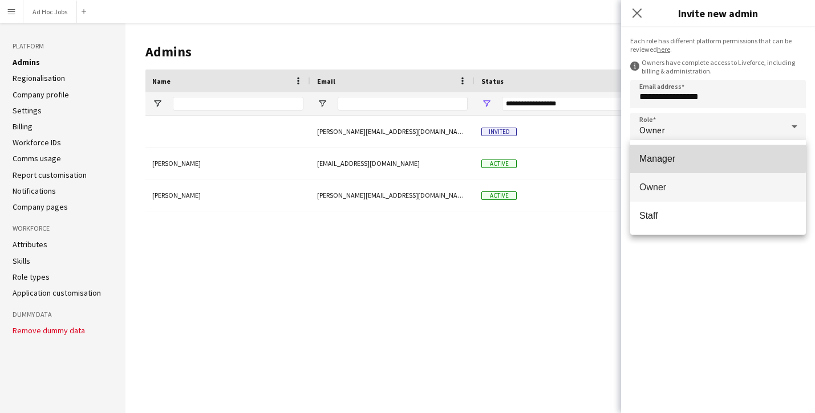
click at [676, 154] on span "Manager" at bounding box center [717, 158] width 157 height 11
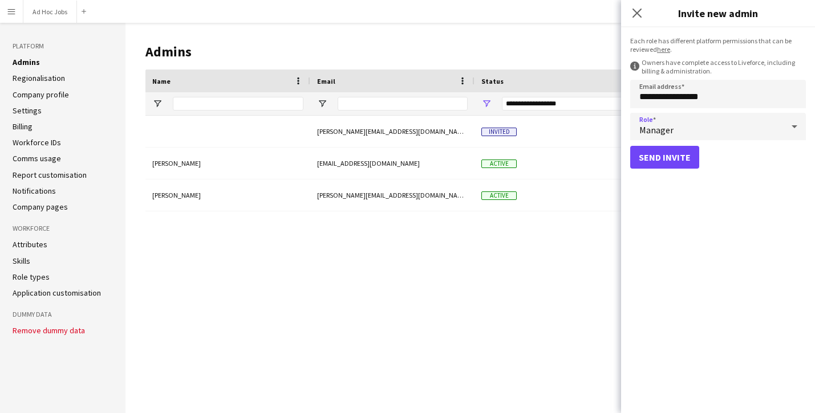
click at [722, 128] on div "Manager" at bounding box center [706, 126] width 153 height 27
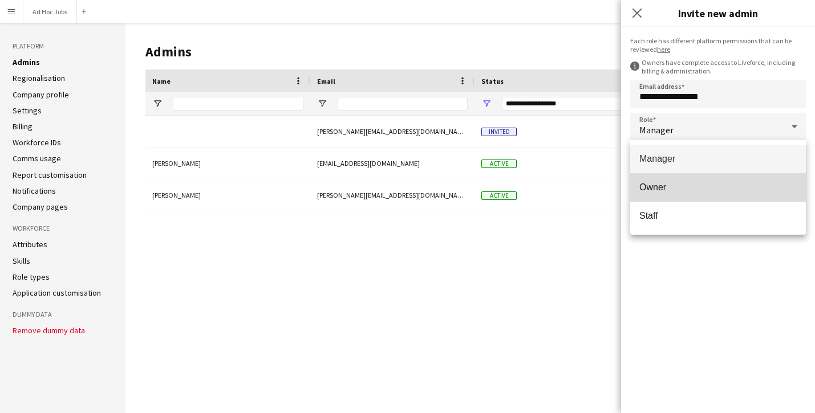
click at [678, 182] on span "Owner" at bounding box center [717, 187] width 157 height 11
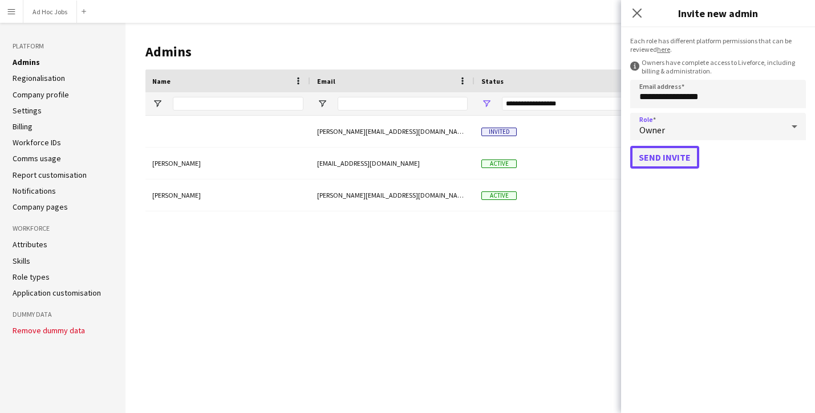
click at [673, 155] on button "Send invite" at bounding box center [664, 157] width 69 height 23
